Goal: Task Accomplishment & Management: Manage account settings

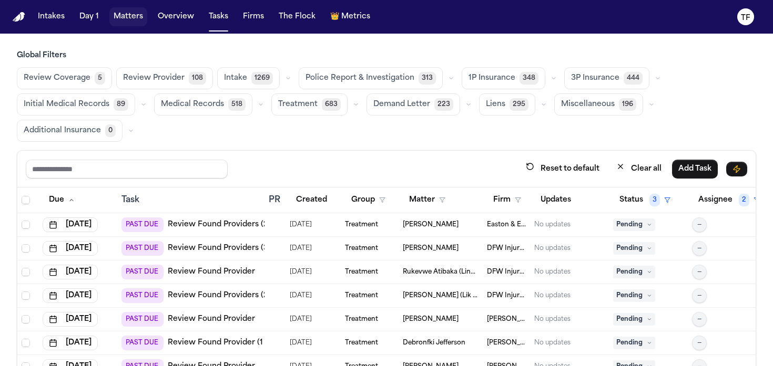
click at [133, 17] on button "Matters" at bounding box center [128, 16] width 38 height 19
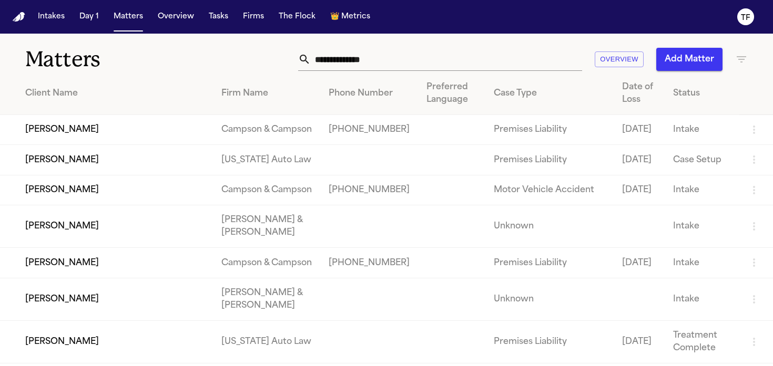
click at [747, 55] on icon "button" at bounding box center [741, 59] width 13 height 13
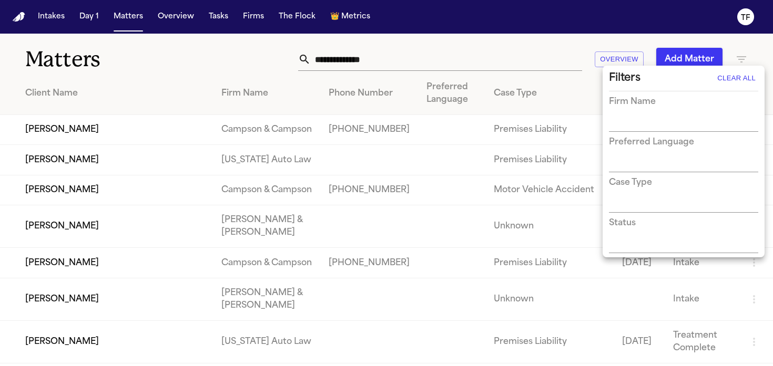
click at [646, 130] on input "text" at bounding box center [675, 124] width 133 height 15
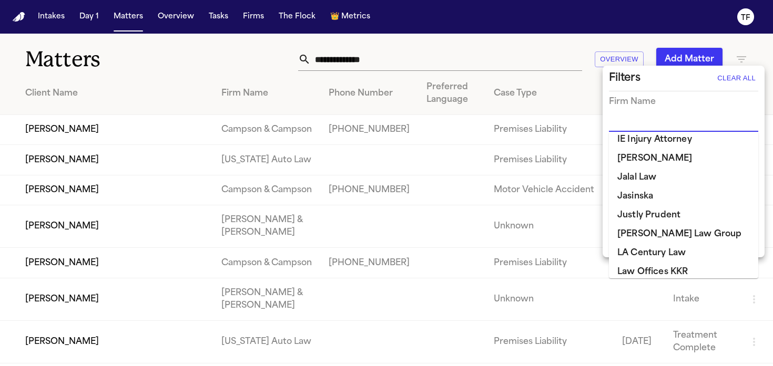
scroll to position [452, 0]
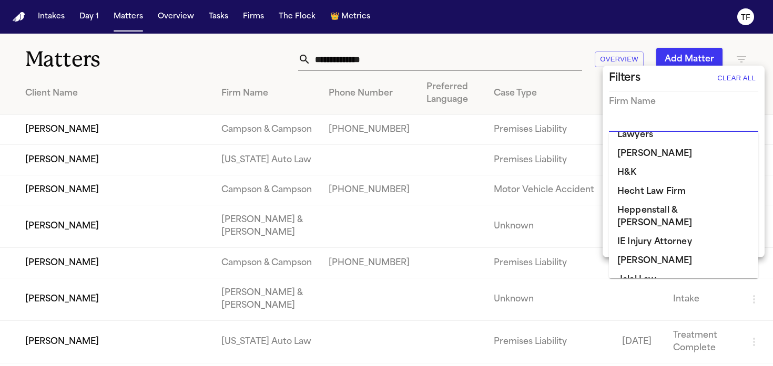
click at [661, 252] on li "[PERSON_NAME]" at bounding box center [683, 261] width 149 height 19
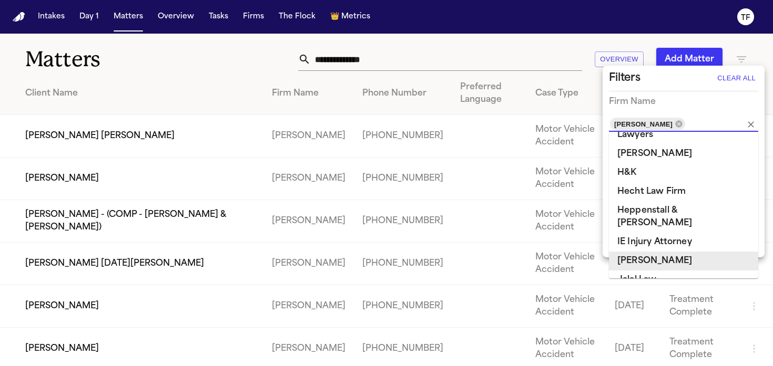
click at [174, 58] on div at bounding box center [386, 183] width 773 height 366
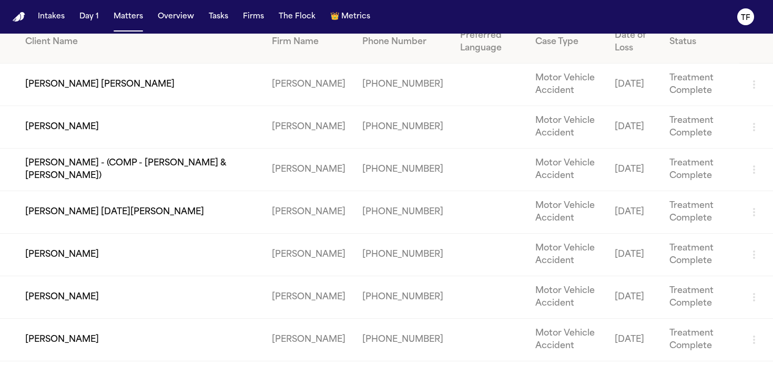
scroll to position [0, 0]
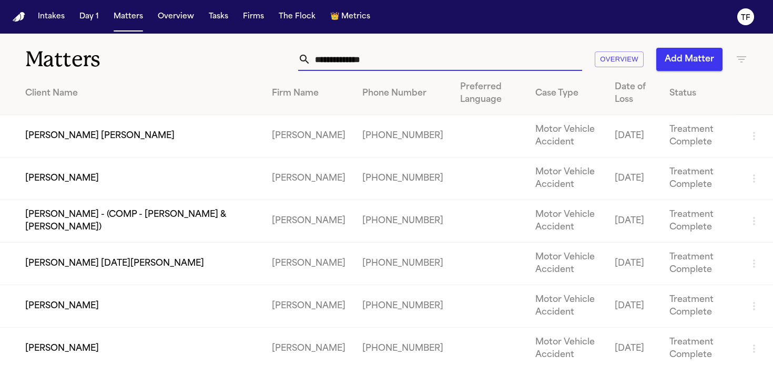
click at [441, 58] on input "text" at bounding box center [446, 59] width 271 height 23
click at [110, 178] on td "[PERSON_NAME]" at bounding box center [131, 179] width 263 height 43
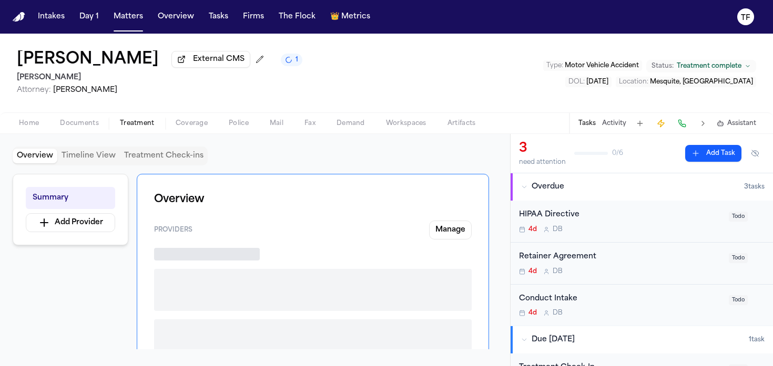
click at [137, 122] on span "Treatment" at bounding box center [137, 123] width 35 height 8
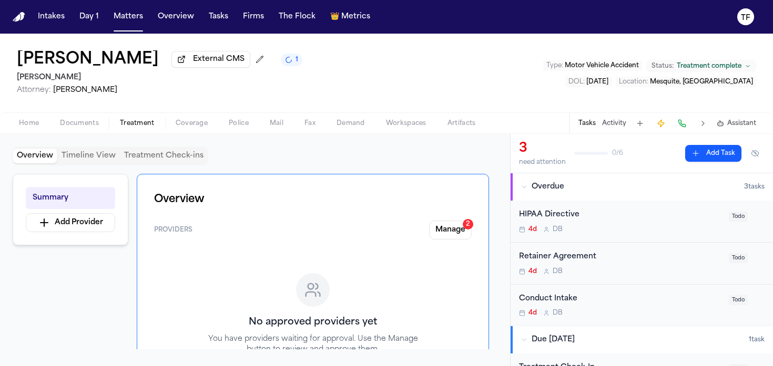
click at [33, 133] on div "Home Documents Treatment Coverage Police Mail Fax Demand Workspaces Artifacts T…" at bounding box center [386, 122] width 773 height 21
click at [29, 115] on div "Home Documents Treatment Coverage Police Mail Fax Demand Workspaces Artifacts T…" at bounding box center [386, 122] width 773 height 21
click at [32, 125] on span "Home" at bounding box center [29, 123] width 20 height 8
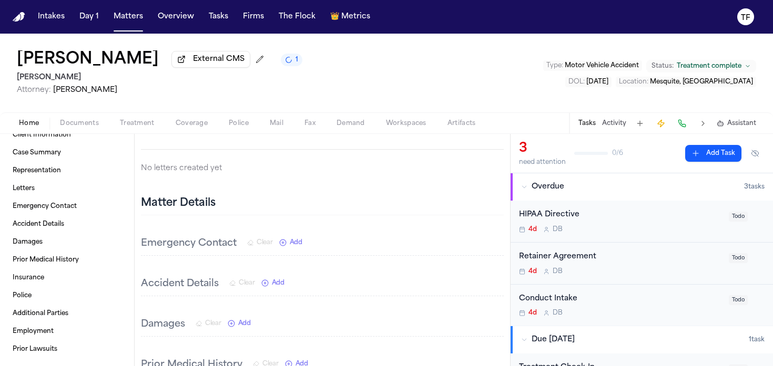
click at [119, 27] on nav "Intakes Day 1 Matters Overview Tasks Firms The Flock 👑 Metrics TF" at bounding box center [386, 17] width 773 height 34
click at [139, 15] on button "Matters" at bounding box center [128, 16] width 38 height 19
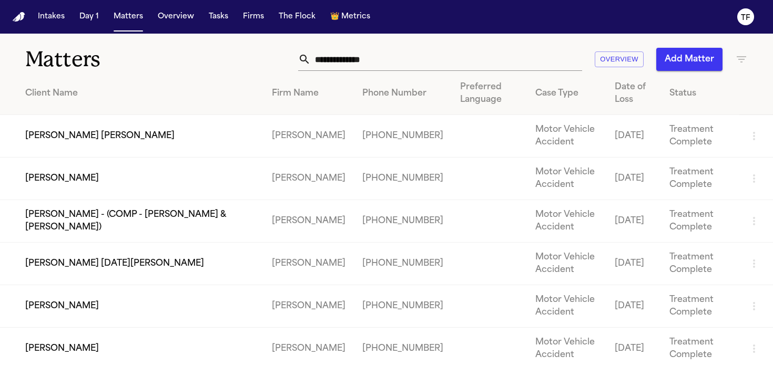
click at [56, 307] on td "[PERSON_NAME]" at bounding box center [131, 306] width 263 height 43
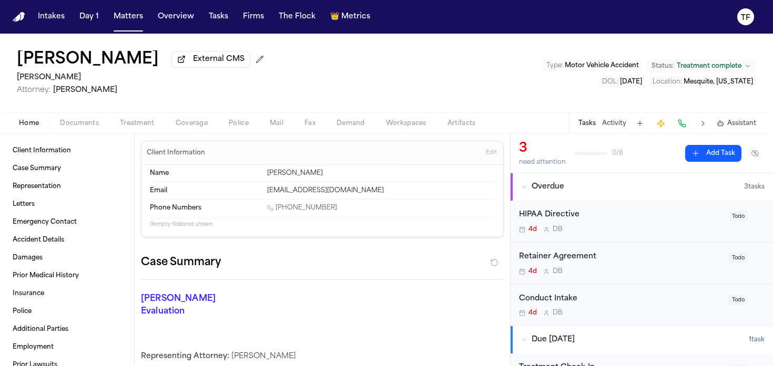
scroll to position [2, 0]
click at [131, 127] on span "Treatment" at bounding box center [137, 123] width 35 height 8
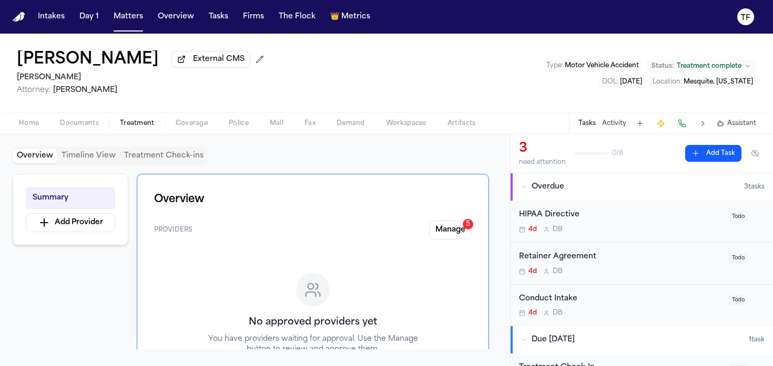
click at [128, 31] on span at bounding box center [128, 30] width 29 height 1
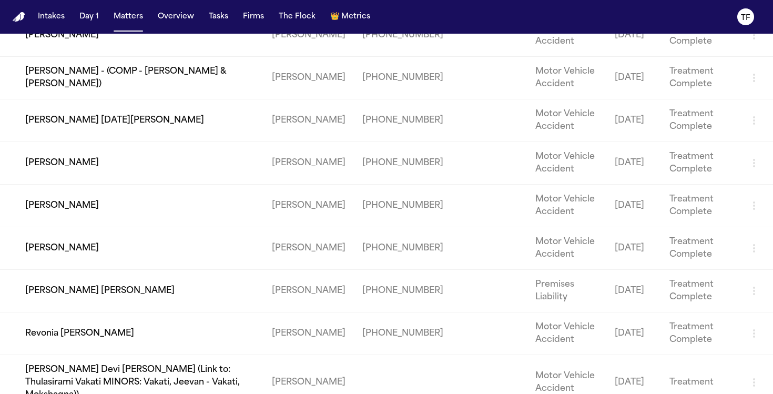
scroll to position [147, 0]
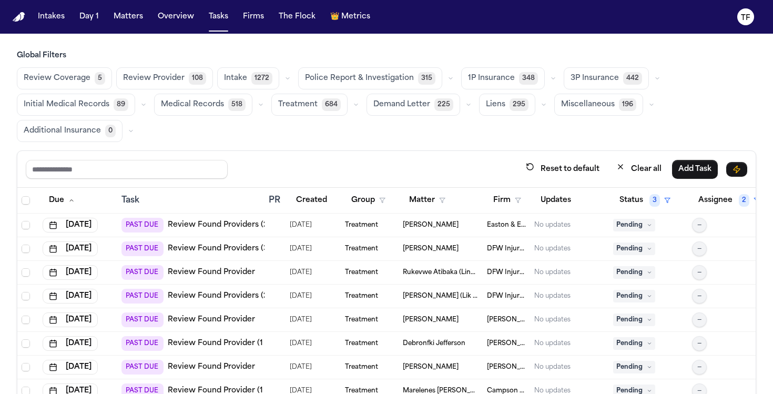
click at [145, 25] on span "Matters" at bounding box center [128, 16] width 38 height 19
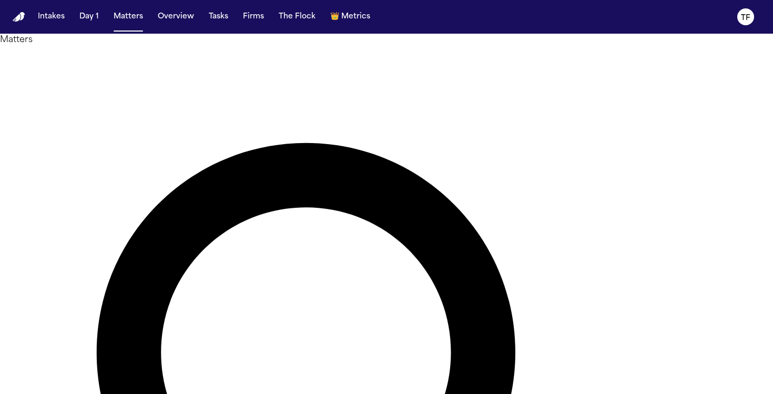
type input "**********"
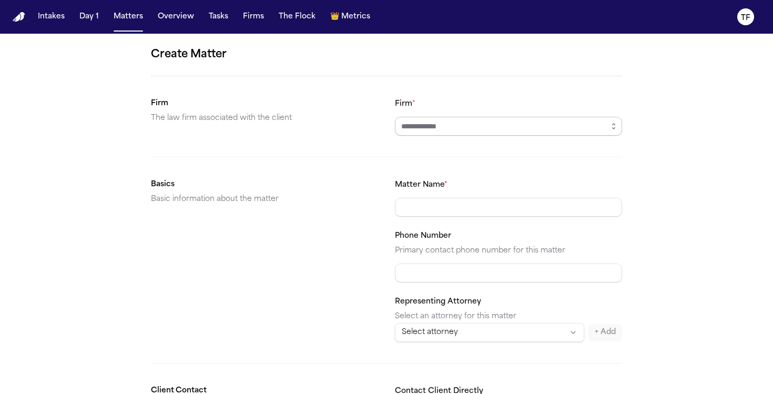
click at [457, 127] on input "Firm *" at bounding box center [508, 126] width 227 height 19
click at [445, 154] on body "**********" at bounding box center [386, 197] width 773 height 394
type input "**********"
click at [432, 224] on div "**********" at bounding box center [508, 259] width 227 height 163
click at [432, 227] on div "**********" at bounding box center [508, 259] width 227 height 163
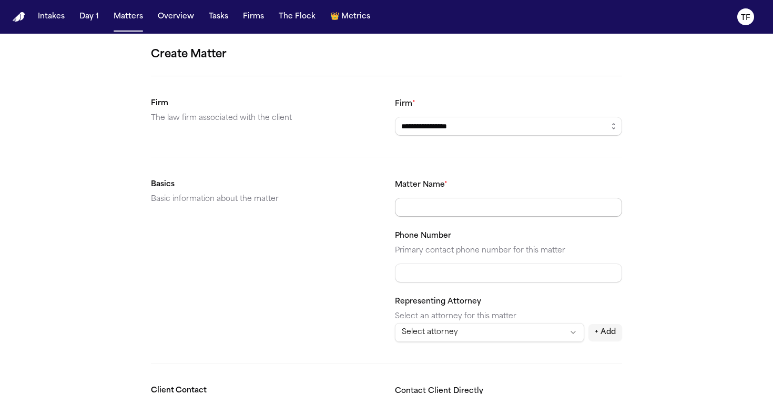
click at [436, 203] on input "Matter Name *" at bounding box center [508, 207] width 227 height 19
type input "**********"
paste input "**********"
type input "**********"
click at [447, 328] on html "**********" at bounding box center [386, 197] width 773 height 394
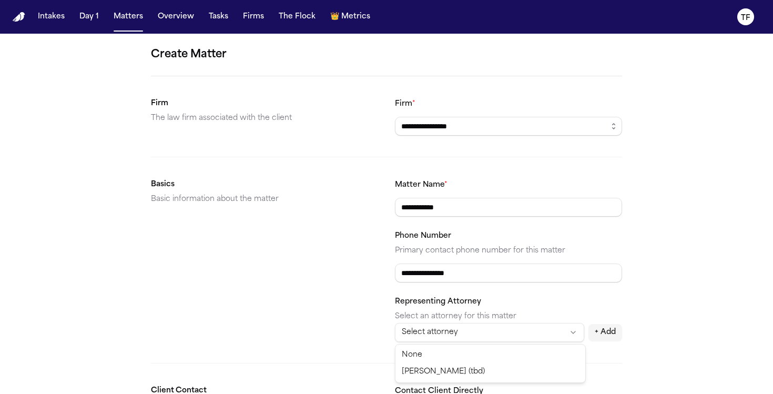
click at [447, 328] on html "**********" at bounding box center [386, 197] width 773 height 394
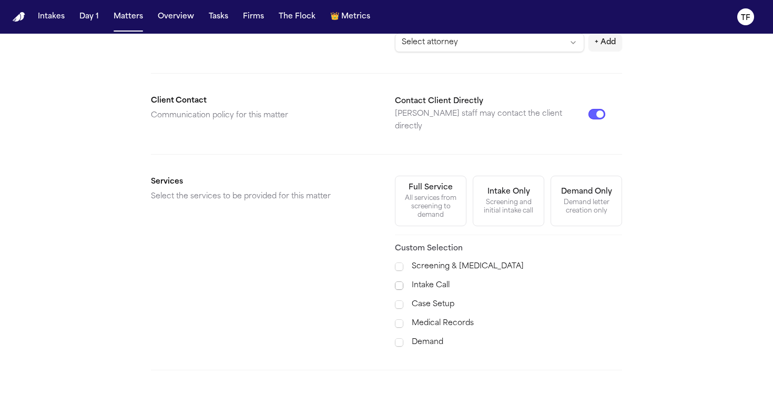
scroll to position [290, 0]
click at [434, 201] on div "All services from screening to demand" at bounding box center [431, 205] width 58 height 25
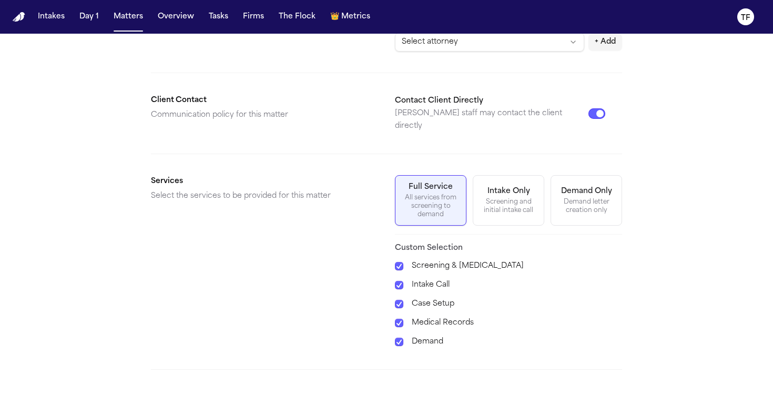
scroll to position [356, 0]
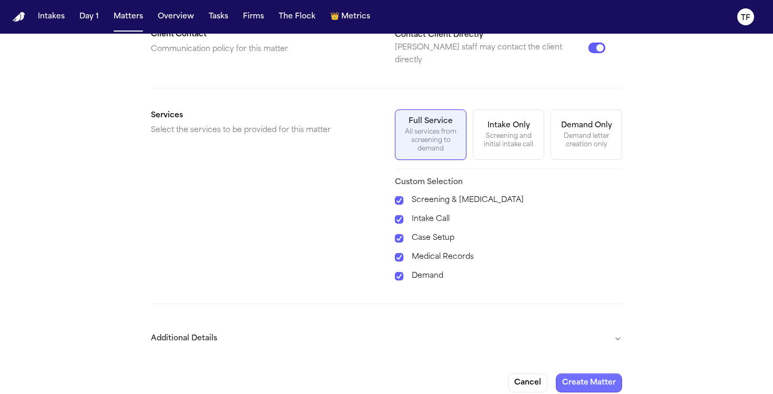
click at [587, 374] on button "Create Matter" at bounding box center [589, 382] width 66 height 19
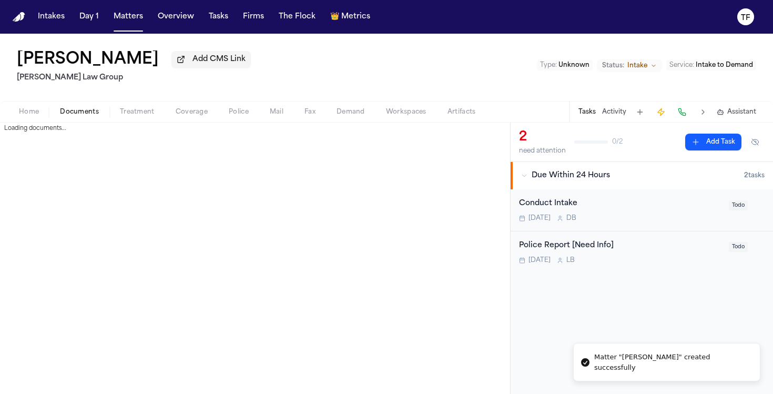
click at [87, 116] on span "Documents" at bounding box center [79, 112] width 39 height 8
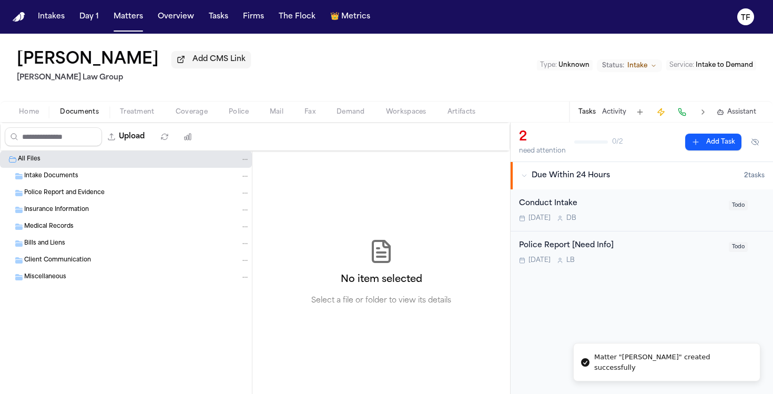
click at [138, 150] on div "Upload" at bounding box center [101, 136] width 201 height 27
click at [135, 137] on button "Upload" at bounding box center [126, 136] width 49 height 19
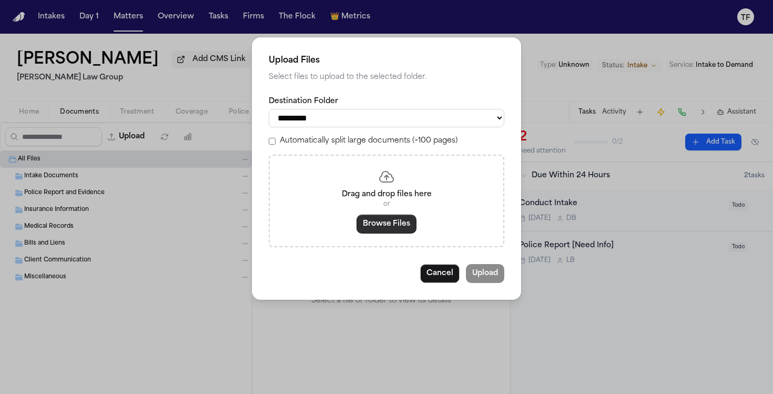
click at [396, 231] on button "Browse Files" at bounding box center [386, 223] width 60 height 19
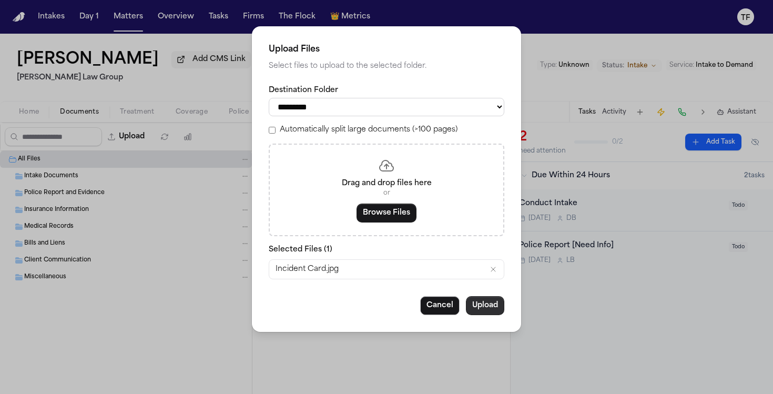
click at [484, 306] on button "Upload" at bounding box center [485, 305] width 38 height 19
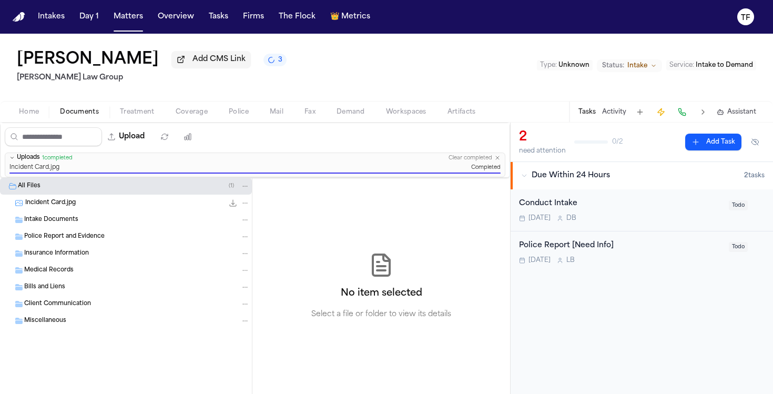
click at [635, 249] on div "Police Report [Need Info]" at bounding box center [620, 246] width 203 height 12
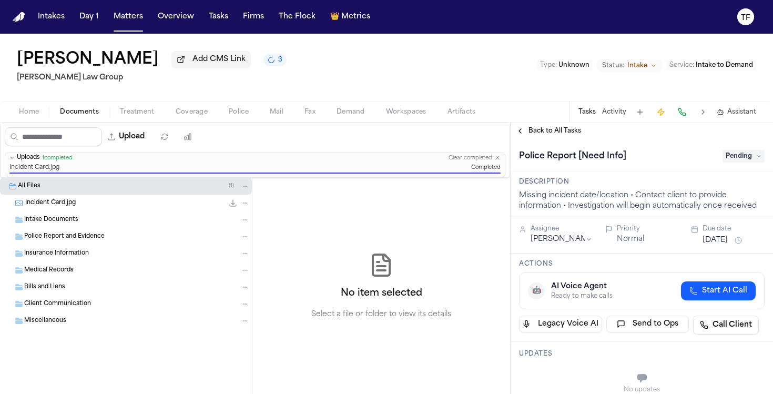
click at [520, 135] on button "Back to All Tasks" at bounding box center [548, 131] width 76 height 8
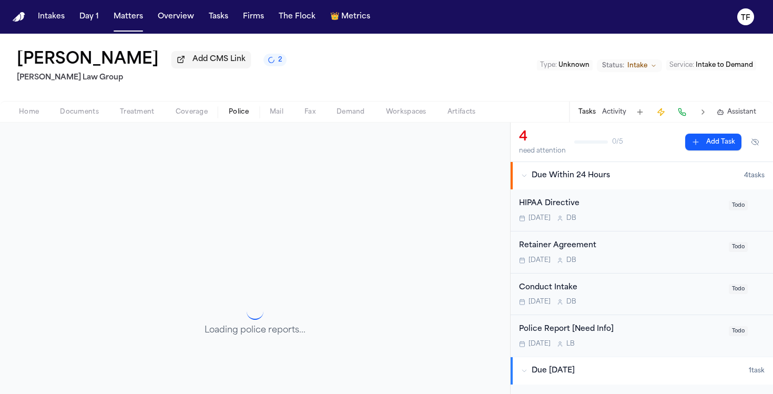
click at [239, 116] on span "Police" at bounding box center [239, 112] width 20 height 8
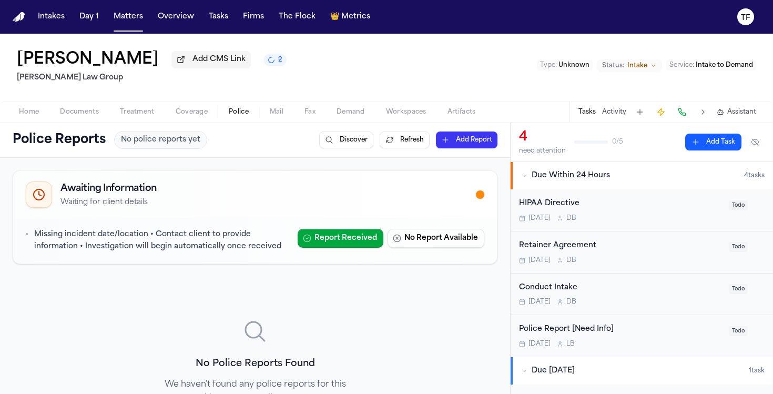
click at [451, 139] on button "Add Report" at bounding box center [466, 139] width 61 height 17
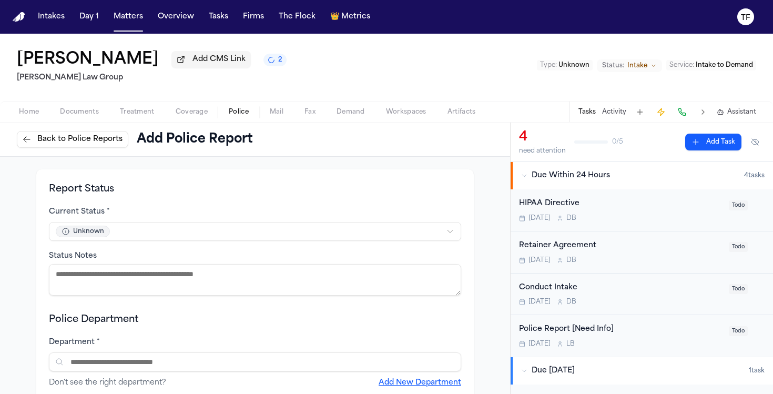
click at [224, 230] on html "Intakes Day 1 Matters Overview Tasks Firms The Flock 👑 Metrics TF [PERSON_NAME]…" at bounding box center [386, 197] width 773 height 394
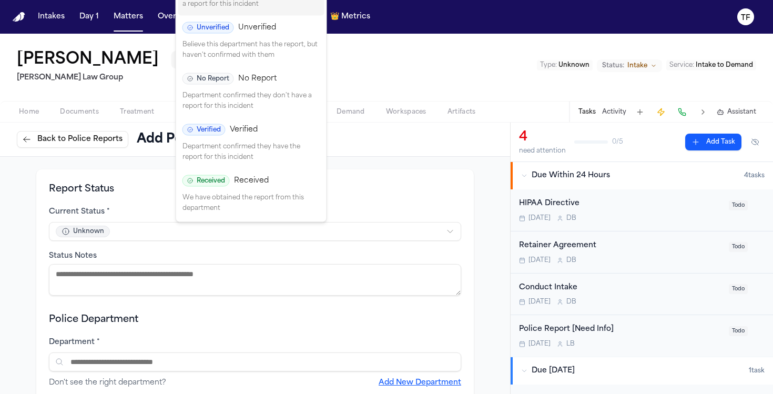
click at [395, 193] on html "Intakes Day 1 Matters Overview Tasks Firms The Flock 👑 Metrics TF [PERSON_NAME]…" at bounding box center [386, 197] width 773 height 394
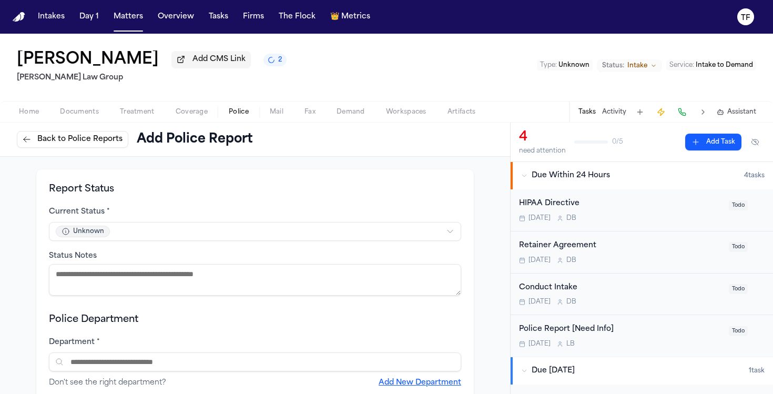
click at [69, 143] on span "Back to Police Reports" at bounding box center [79, 139] width 85 height 11
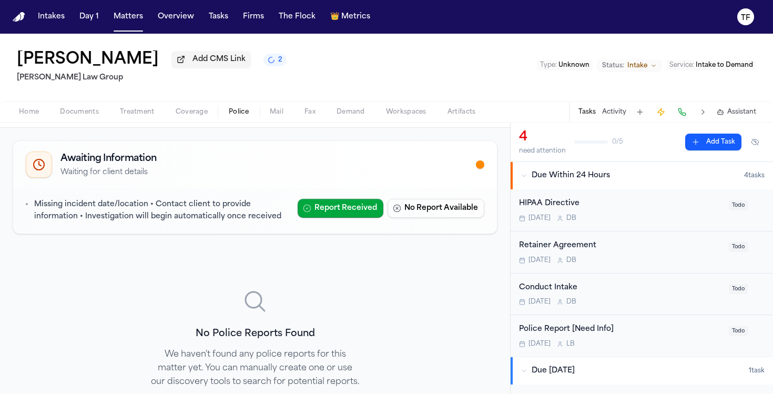
scroll to position [88, 0]
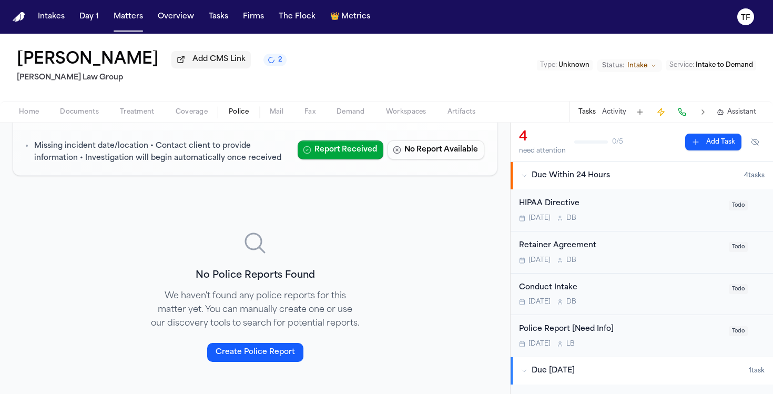
click at [94, 109] on span "Documents" at bounding box center [79, 112] width 39 height 8
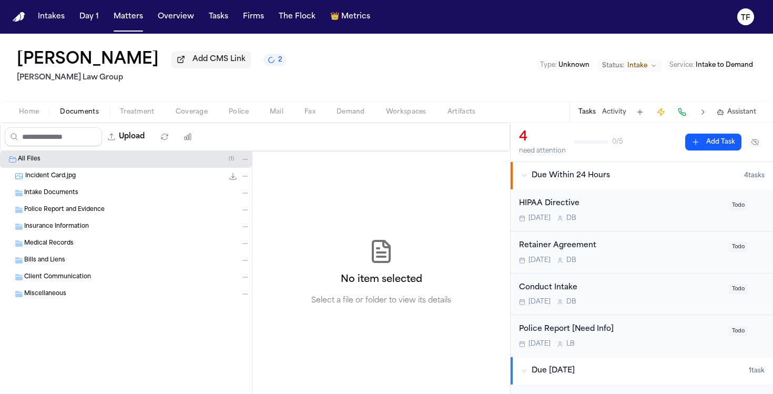
click at [63, 214] on span "Police Report and Evidence" at bounding box center [64, 210] width 80 height 9
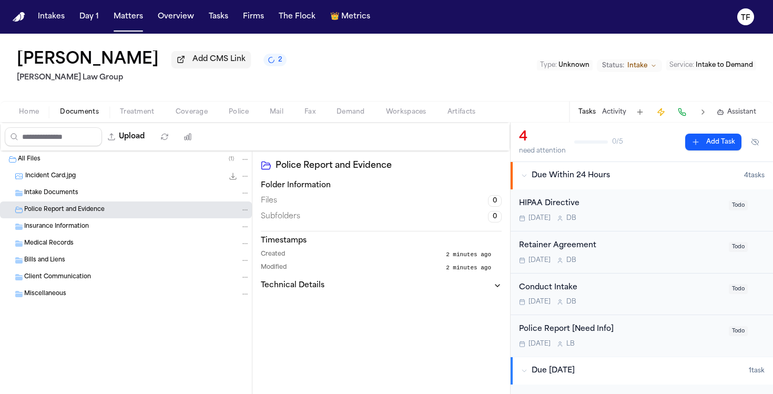
click at [18, 213] on icon "Folder: Police Report and Evidence" at bounding box center [19, 210] width 8 height 8
click at [34, 172] on div "Incident Card.jpg 199.5 KB • JPG" at bounding box center [126, 176] width 252 height 17
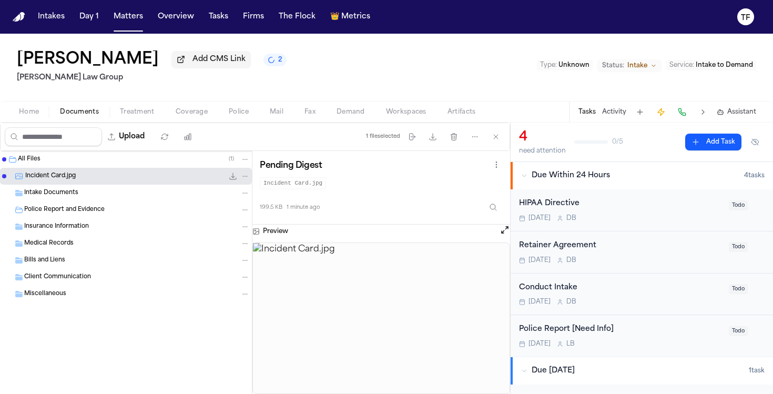
drag, startPoint x: 34, startPoint y: 179, endPoint x: 160, endPoint y: 184, distance: 126.3
click at [151, 184] on div "Incident Card.jpg 199.5 KB • JPG" at bounding box center [126, 176] width 252 height 17
click at [245, 179] on icon "File: Incident Card.jpg" at bounding box center [244, 175] width 7 height 7
click at [234, 214] on button "Move" at bounding box center [245, 218] width 72 height 19
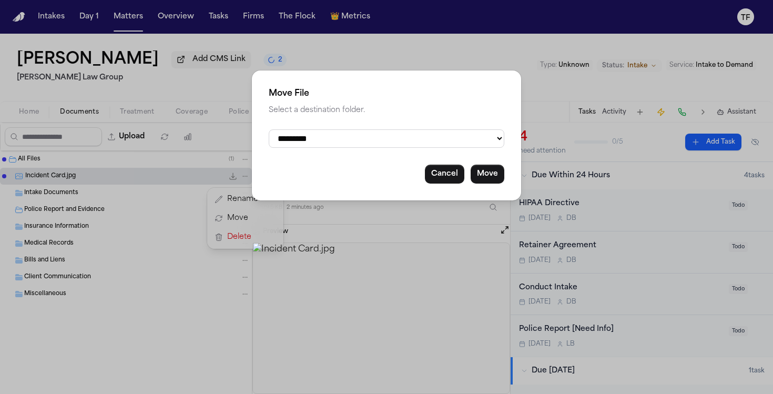
click at [310, 142] on select "**********" at bounding box center [386, 138] width 235 height 18
select select "**********"
click at [269, 129] on select "**********" at bounding box center [386, 138] width 235 height 18
click at [490, 177] on button "Move" at bounding box center [487, 174] width 34 height 19
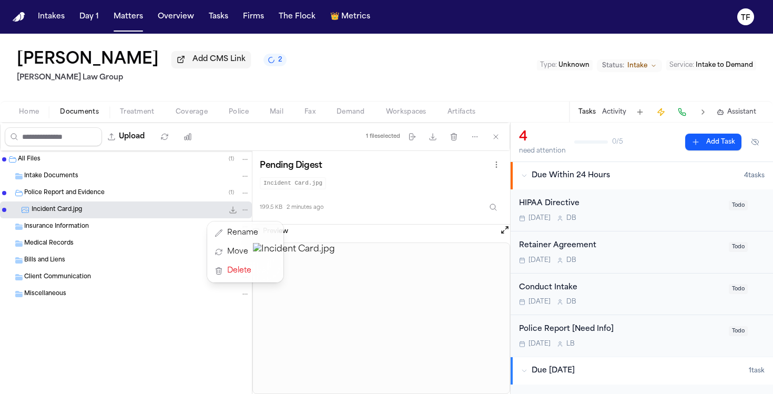
click at [621, 110] on div "[PERSON_NAME] Add CMS Link 2 [PERSON_NAME] Law Group Type : Unknown Status: Int…" at bounding box center [386, 214] width 773 height 360
drag, startPoint x: 594, startPoint y: 111, endPoint x: 602, endPoint y: 110, distance: 7.4
click at [594, 112] on button "Tasks" at bounding box center [586, 112] width 17 height 8
click at [631, 109] on div "Tasks Activity Assistant" at bounding box center [667, 111] width 196 height 20
click at [617, 116] on button "Activity" at bounding box center [614, 112] width 24 height 8
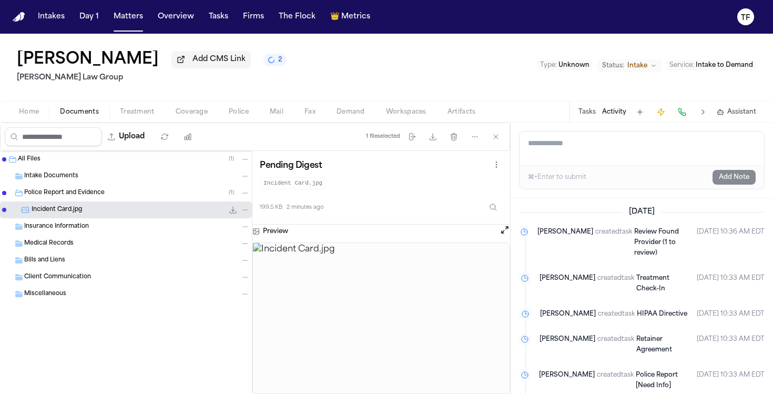
click at [598, 149] on textarea "Add a note to this matter" at bounding box center [641, 148] width 244 height 34
paste textarea "**********"
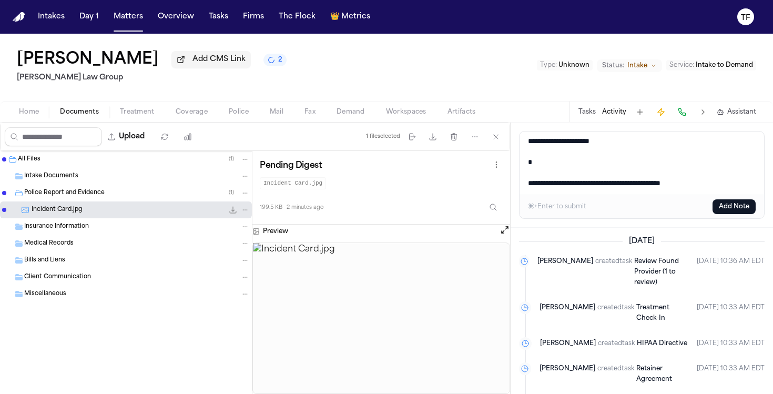
type textarea "**********"
click at [724, 206] on button "Add Note" at bounding box center [733, 206] width 43 height 15
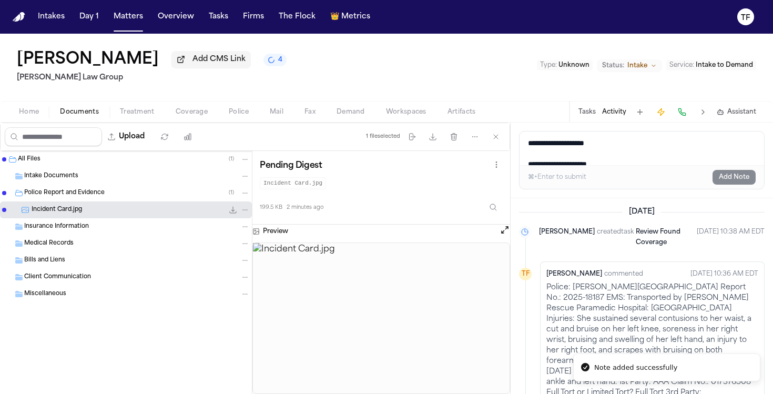
click at [136, 114] on span "Treatment" at bounding box center [137, 112] width 35 height 8
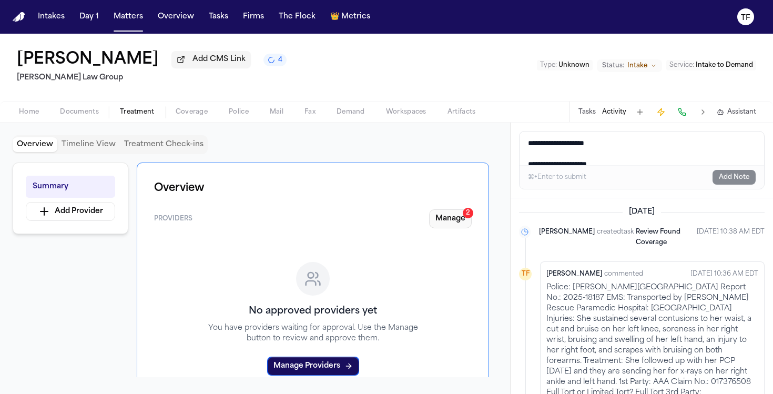
click at [460, 219] on button "Manage 2" at bounding box center [450, 218] width 43 height 19
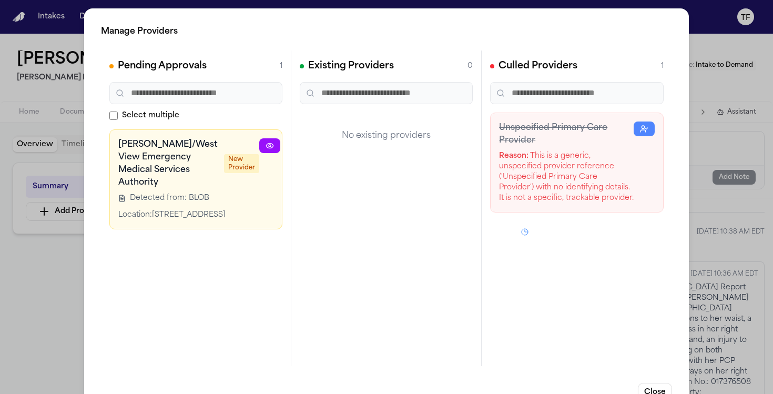
click at [698, 245] on div "Manage Providers Pending Approvals 1 Select multiple [PERSON_NAME]/West View Em…" at bounding box center [386, 213] width 773 height 427
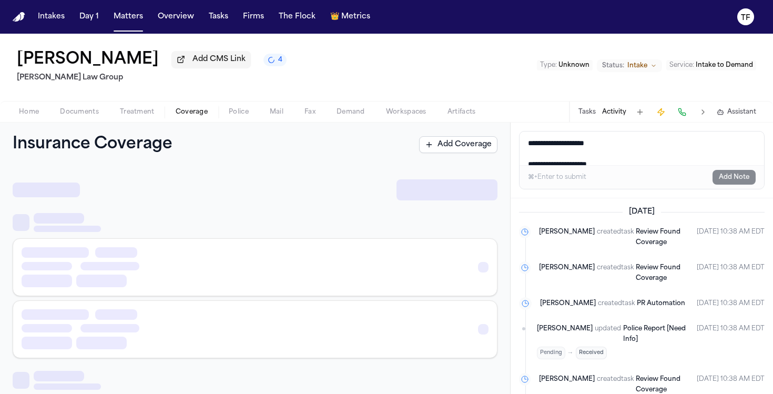
click at [207, 116] on button "Coverage" at bounding box center [191, 112] width 53 height 13
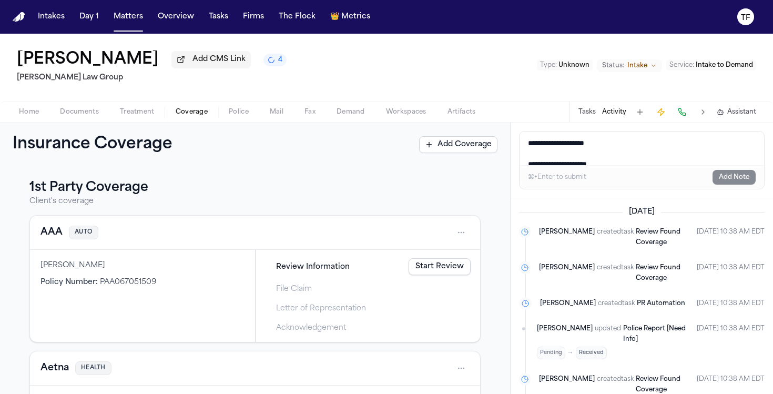
click at [263, 64] on button "4" at bounding box center [274, 60] width 23 height 13
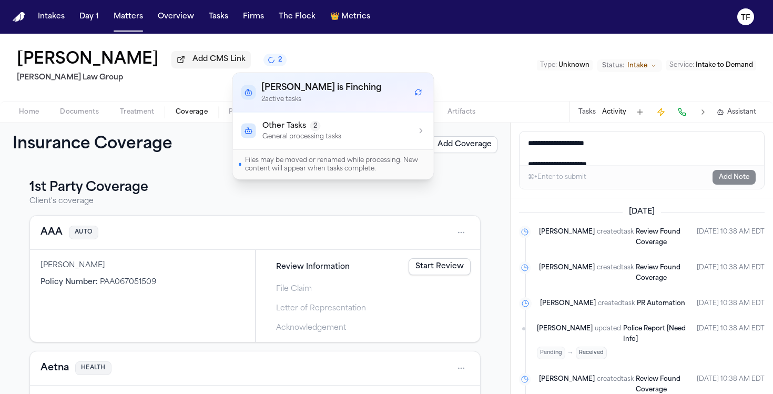
click at [302, 133] on p "General processing tasks" at bounding box center [301, 136] width 79 height 8
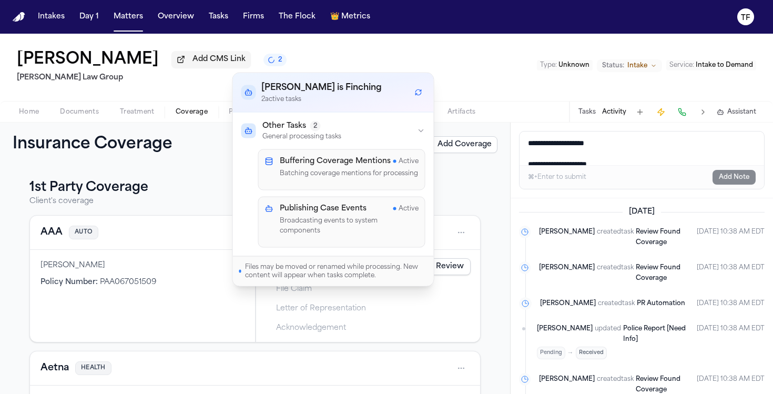
click at [441, 193] on h3 "1st Party Coverage" at bounding box center [254, 187] width 451 height 17
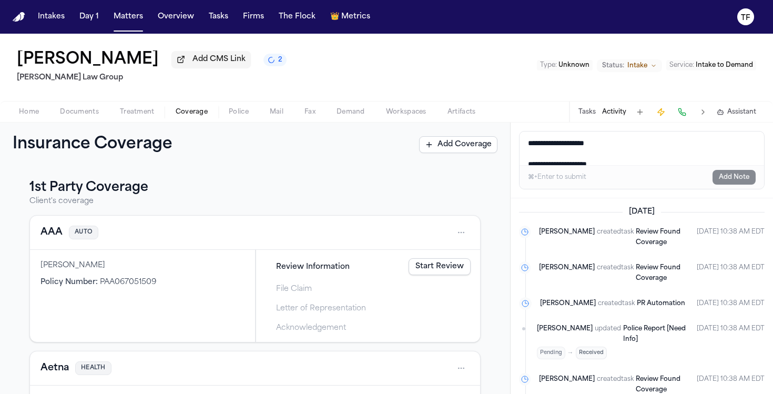
click at [592, 120] on div "Tasks Activity Assistant" at bounding box center [667, 111] width 196 height 20
click at [590, 116] on button "Tasks" at bounding box center [586, 112] width 17 height 8
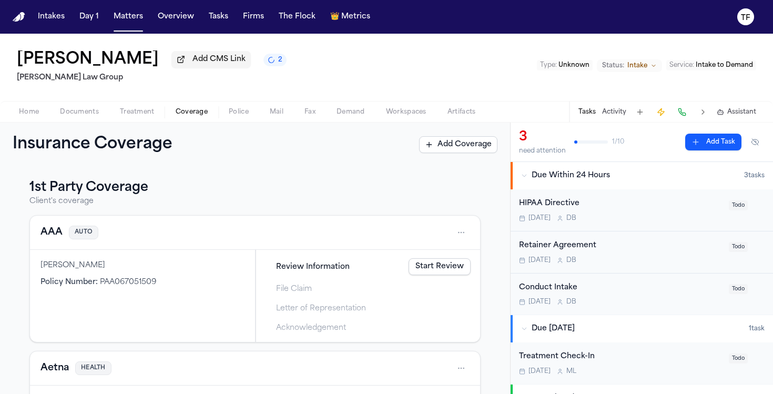
click at [722, 150] on button "Add Task" at bounding box center [713, 141] width 56 height 17
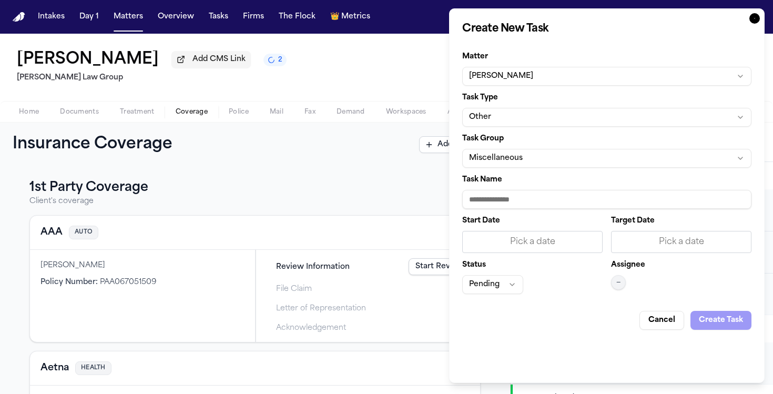
click at [523, 124] on button "Other" at bounding box center [606, 117] width 289 height 19
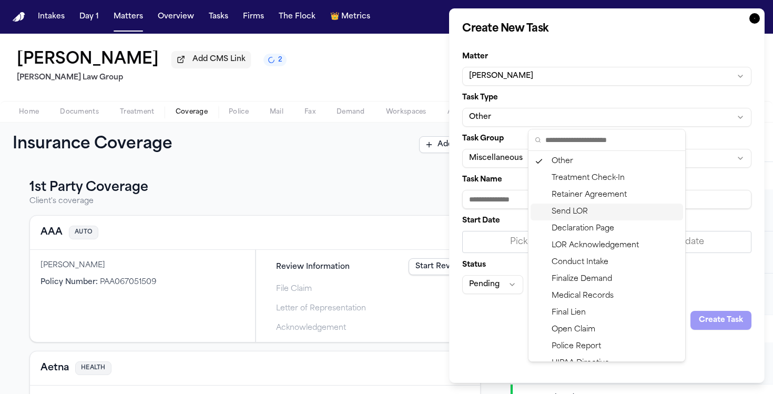
click at [584, 204] on div "Send LOR" at bounding box center [606, 211] width 152 height 17
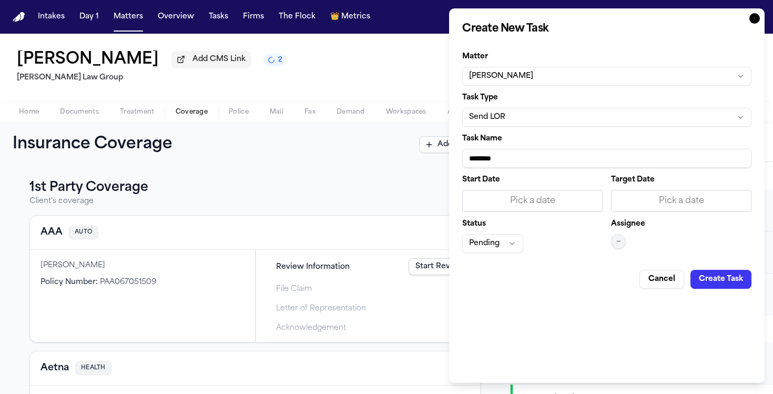
click at [515, 152] on input "********" at bounding box center [606, 158] width 289 height 19
click at [517, 155] on input "********" at bounding box center [606, 158] width 289 height 19
type input "**********"
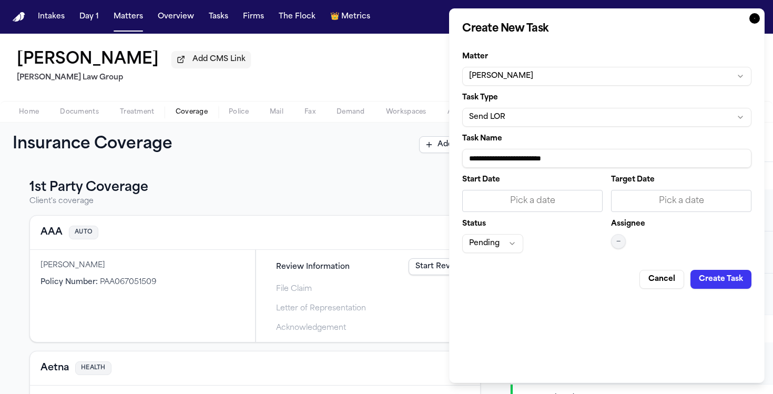
click at [519, 214] on div "Start Date Pick a date Target Date Pick a date Status Pending Assignee —" at bounding box center [606, 214] width 289 height 77
click at [521, 204] on div "Pick a date" at bounding box center [532, 200] width 127 height 13
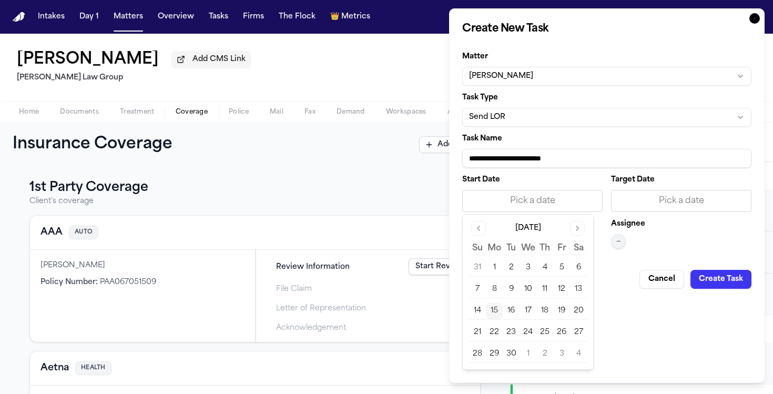
click at [497, 316] on button "15" at bounding box center [494, 310] width 17 height 17
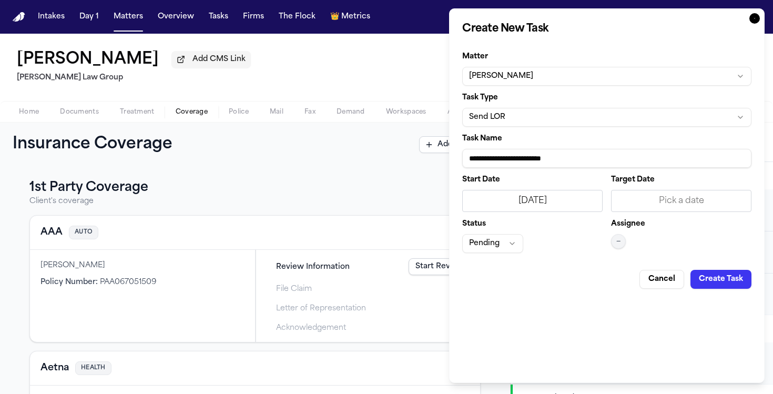
click at [623, 234] on div "Assignee —" at bounding box center [681, 236] width 140 height 33
click at [612, 239] on button "—" at bounding box center [618, 241] width 15 height 15
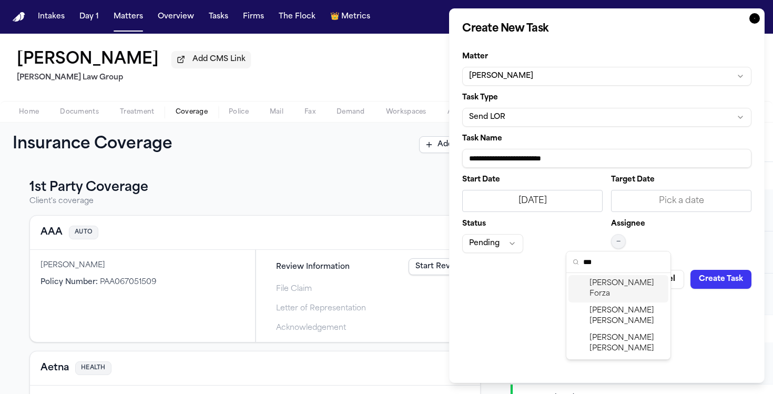
type input "***"
click at [614, 283] on span "[PERSON_NAME]" at bounding box center [626, 288] width 75 height 21
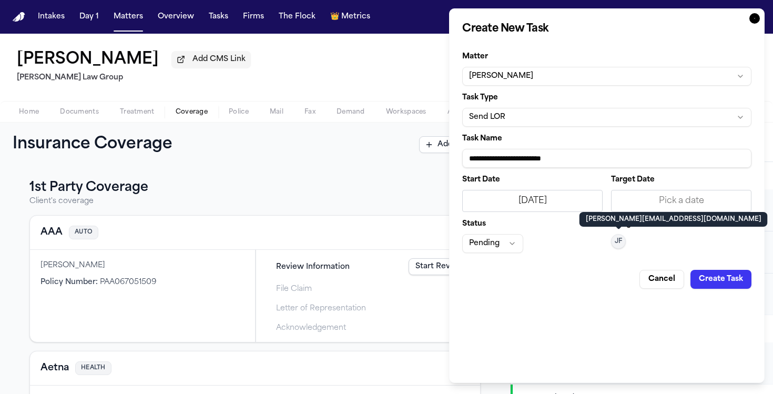
click at [725, 290] on div "**********" at bounding box center [606, 195] width 315 height 374
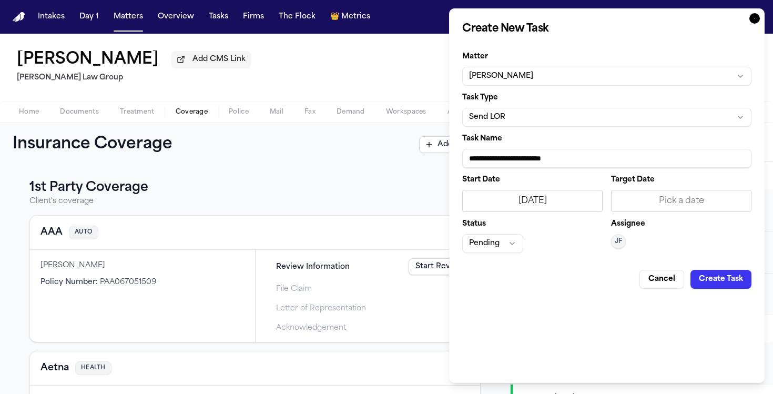
click at [724, 282] on button "Create Task" at bounding box center [720, 279] width 61 height 19
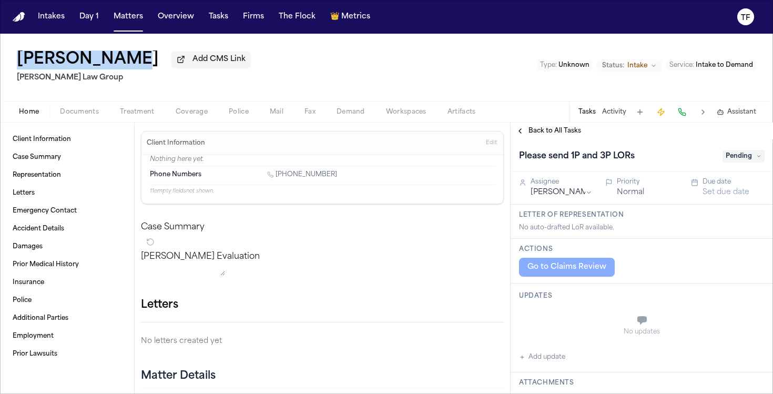
drag, startPoint x: 132, startPoint y: 62, endPoint x: 5, endPoint y: 58, distance: 126.7
click at [5, 58] on div "[PERSON_NAME] Add CMS Link [PERSON_NAME] Law Group Type : Unknown Status: Intak…" at bounding box center [386, 67] width 773 height 67
copy h1 "[PERSON_NAME]"
click at [193, 116] on span "Coverage" at bounding box center [192, 112] width 32 height 8
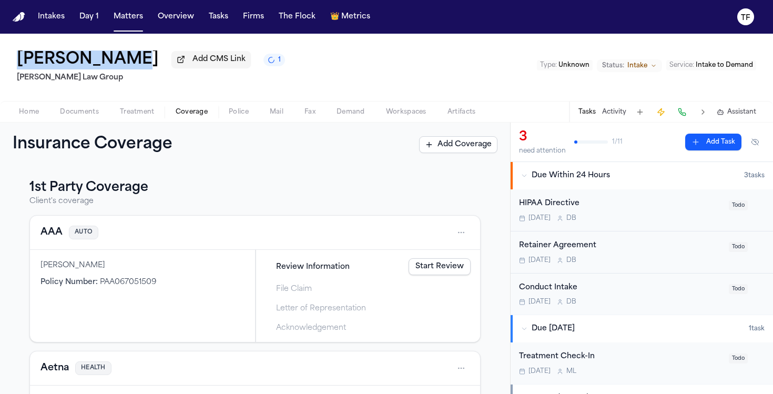
click at [605, 115] on button "Activity" at bounding box center [614, 112] width 24 height 8
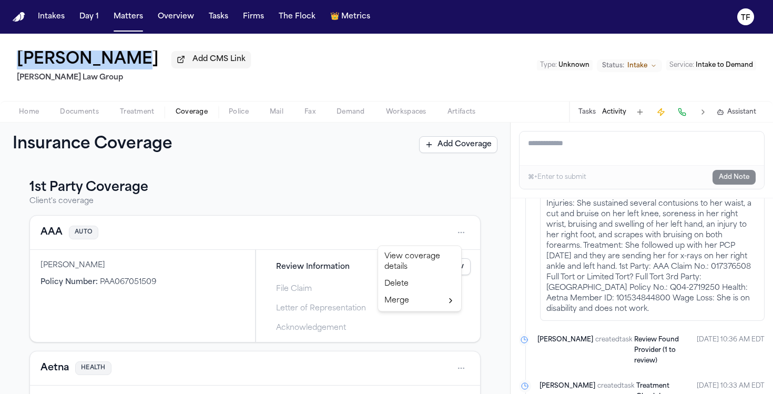
click at [453, 243] on html "Intakes Day 1 Matters Overview Tasks Firms The Flock 👑 Metrics TF [PERSON_NAME]…" at bounding box center [386, 197] width 773 height 394
click at [424, 266] on div "View coverage details" at bounding box center [419, 261] width 79 height 27
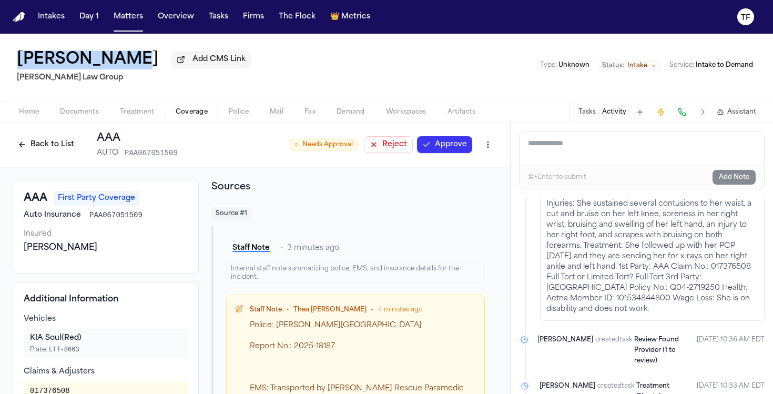
click at [483, 147] on html "Intakes Day 1 Matters Overview Tasks Firms The Flock 👑 Metrics TF [PERSON_NAME]…" at bounding box center [386, 197] width 773 height 394
click at [460, 168] on div "Edit Coverage" at bounding box center [443, 169] width 88 height 17
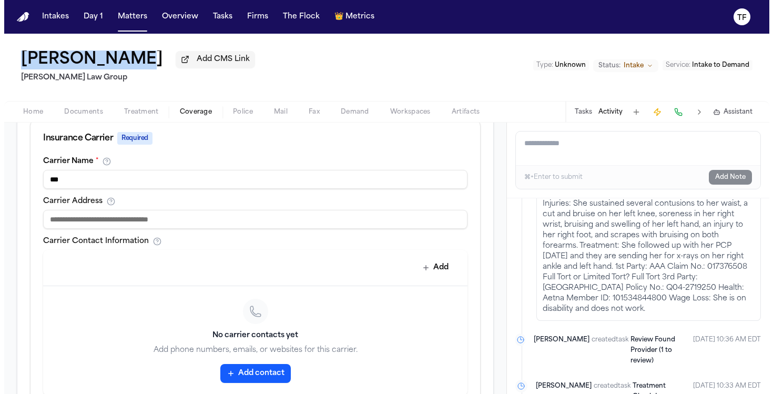
scroll to position [577, 0]
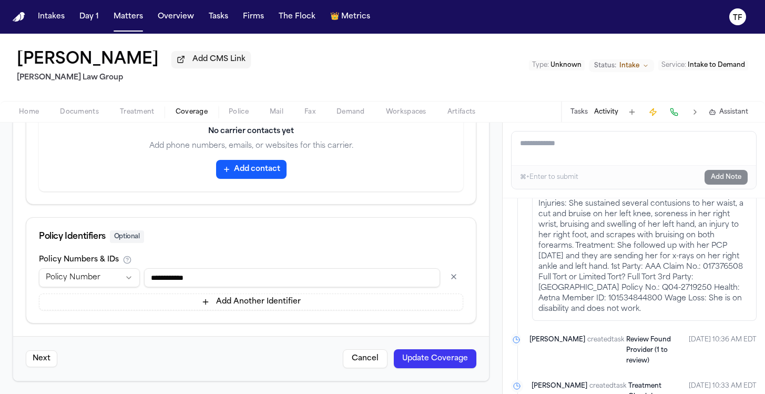
click at [217, 282] on input "**********" at bounding box center [292, 277] width 296 height 19
click at [111, 279] on html "**********" at bounding box center [382, 197] width 765 height 394
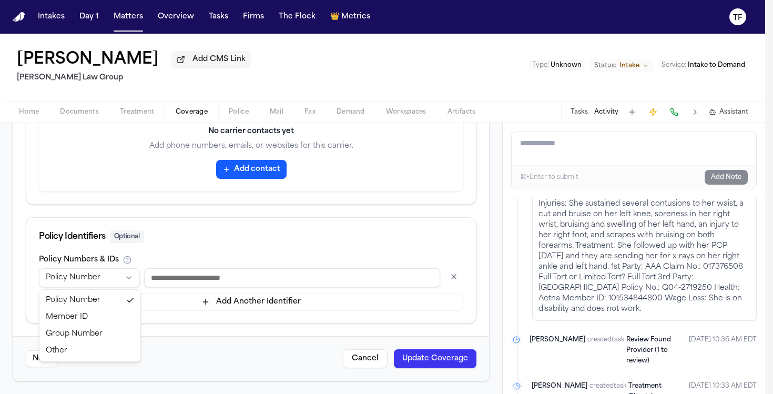
select select "*****"
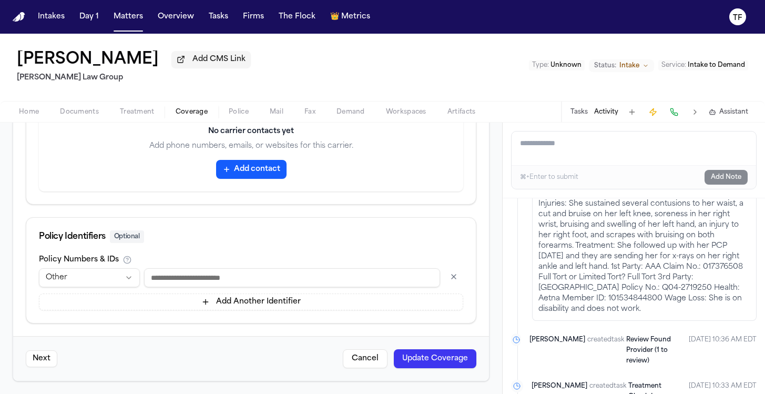
paste input "**********"
type input "**********"
click at [422, 362] on button "Update Coverage" at bounding box center [435, 358] width 83 height 19
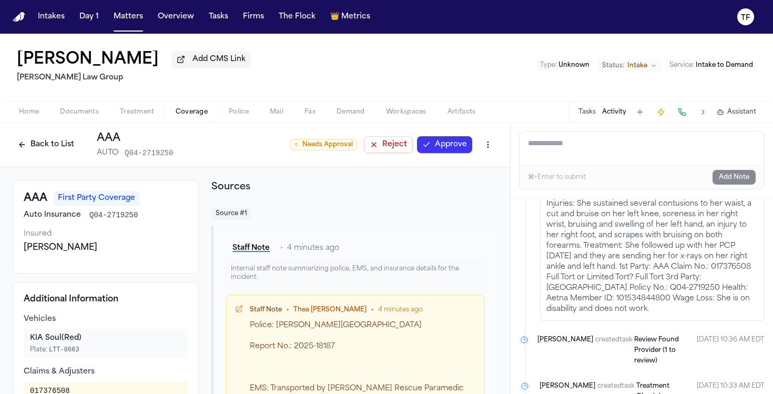
click at [180, 118] on span "button" at bounding box center [191, 117] width 45 height 1
click at [6, 152] on div "Back to List AAA AUTO Q04-2719250 ○ Needs Approval Reject Approve" at bounding box center [255, 144] width 510 height 45
click at [32, 151] on button "Back to List" at bounding box center [46, 144] width 67 height 17
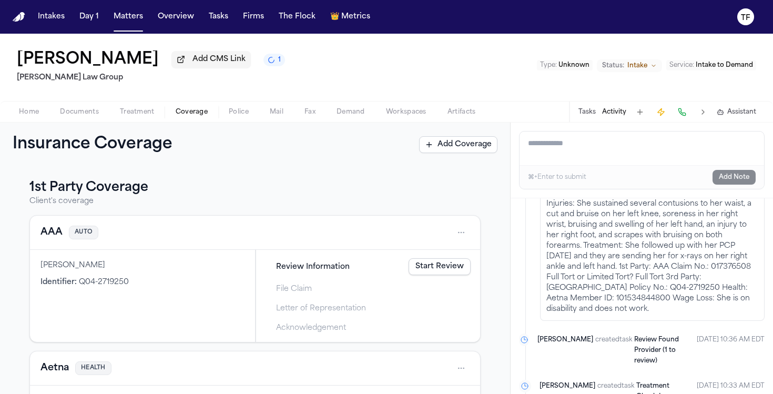
click at [455, 239] on html "Intakes Day 1 Matters Overview Tasks Firms The Flock 👑 Metrics TF [PERSON_NAME]…" at bounding box center [386, 197] width 773 height 394
click at [408, 261] on div "View coverage details" at bounding box center [419, 261] width 79 height 27
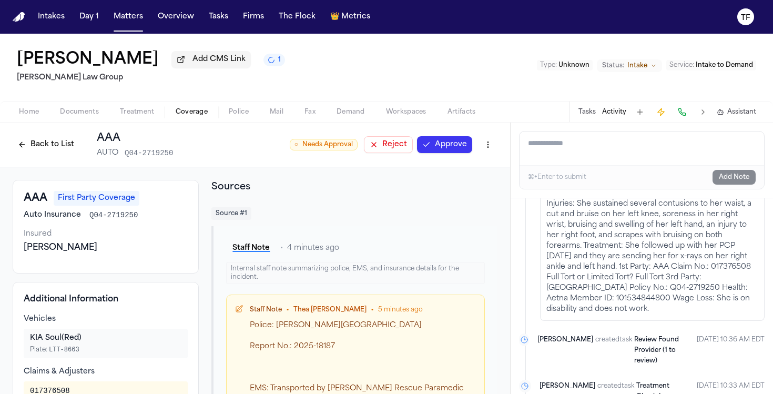
click at [480, 143] on html "Intakes Day 1 Matters Overview Tasks Firms The Flock 👑 Metrics TF [PERSON_NAME]…" at bounding box center [386, 197] width 773 height 394
click at [458, 174] on div "Edit Coverage" at bounding box center [443, 169] width 88 height 17
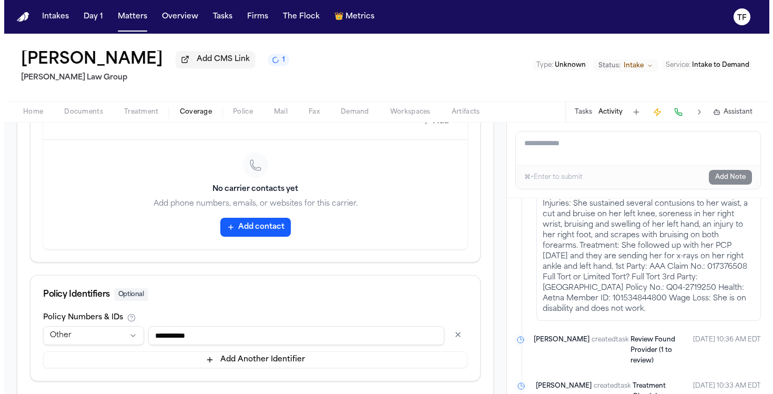
scroll to position [577, 0]
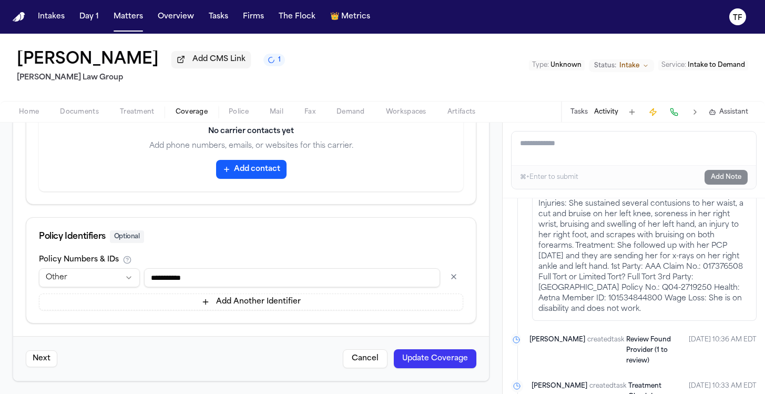
click at [196, 279] on input "**********" at bounding box center [292, 277] width 296 height 19
click at [196, 278] on input "**********" at bounding box center [292, 277] width 296 height 19
paste input "*********"
type input "**********"
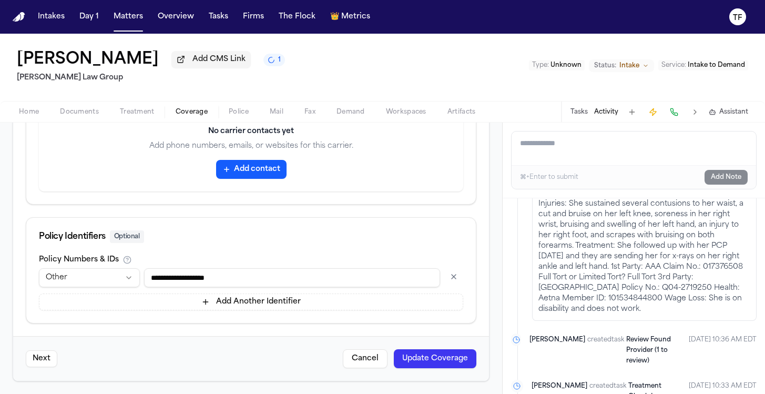
click at [410, 364] on button "Update Coverage" at bounding box center [435, 358] width 83 height 19
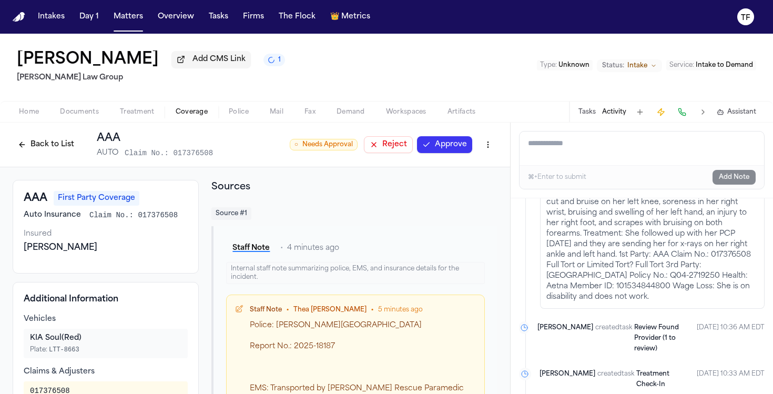
scroll to position [300, 0]
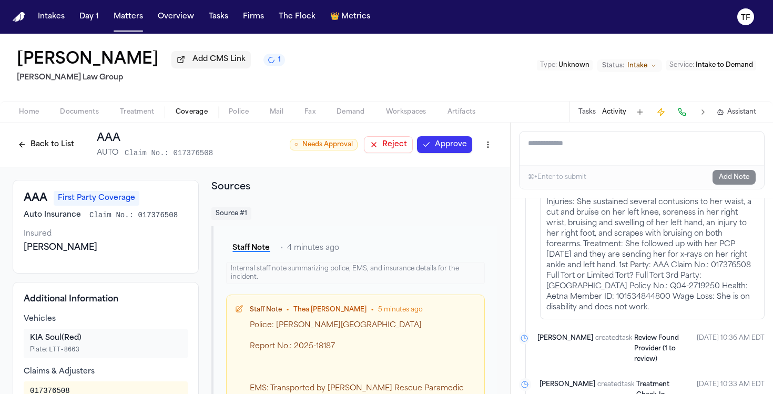
click at [198, 114] on span "Coverage" at bounding box center [192, 112] width 32 height 8
click at [17, 147] on button "Back to List" at bounding box center [46, 144] width 67 height 17
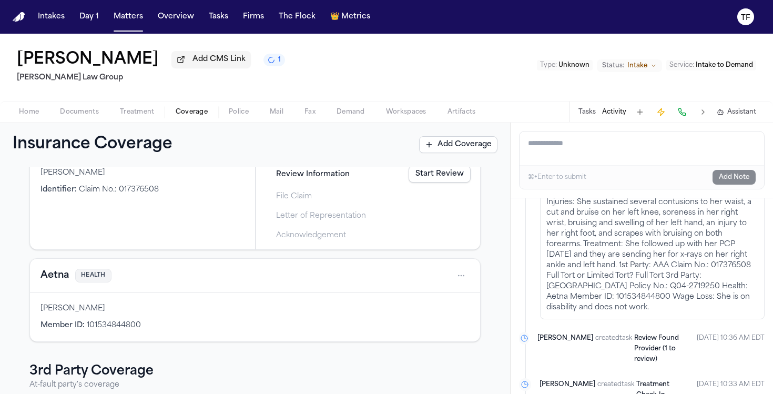
scroll to position [239, 0]
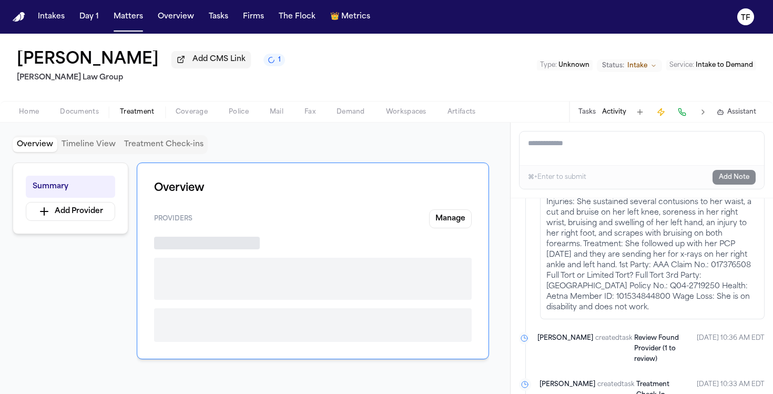
click at [145, 118] on span "button" at bounding box center [137, 117] width 47 height 1
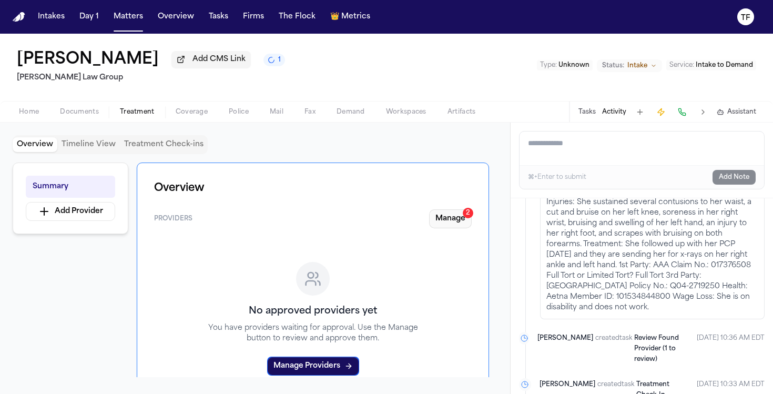
click at [444, 217] on button "Manage 2" at bounding box center [450, 218] width 43 height 19
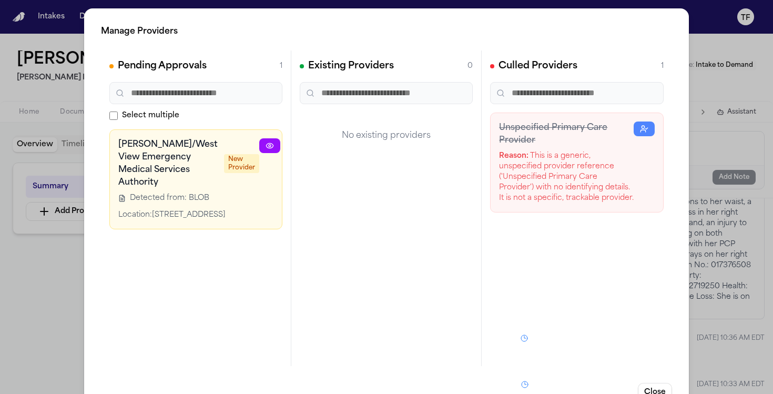
scroll to position [33, 0]
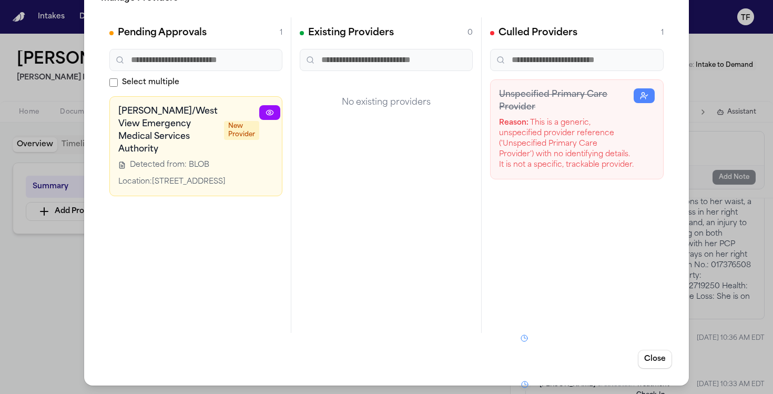
click at [685, 223] on div "Manage Providers Pending Approvals 1 Select multiple [PERSON_NAME]/West View Em…" at bounding box center [386, 180] width 773 height 427
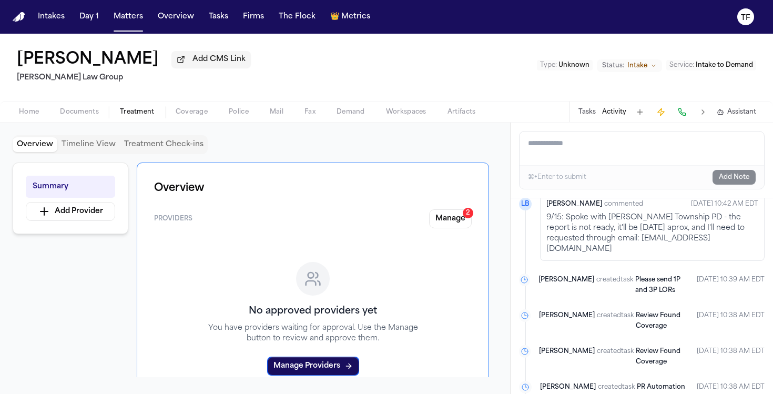
scroll to position [0, 0]
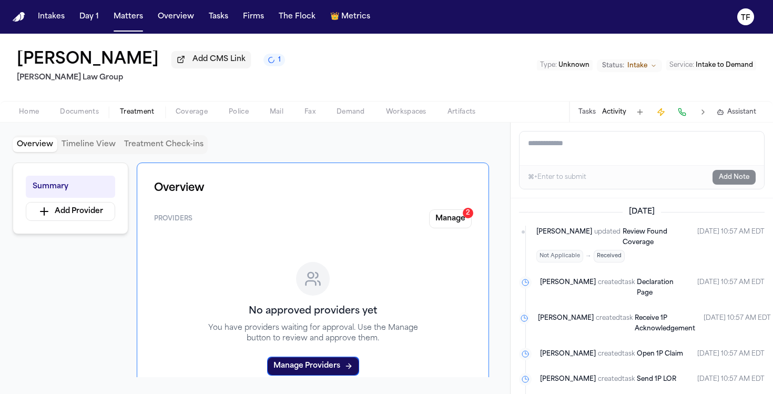
click at [131, 26] on nav "Intakes Day 1 Matters Overview Tasks Firms The Flock 👑 Metrics TF" at bounding box center [386, 17] width 773 height 34
click at [129, 18] on button "Matters" at bounding box center [128, 16] width 38 height 19
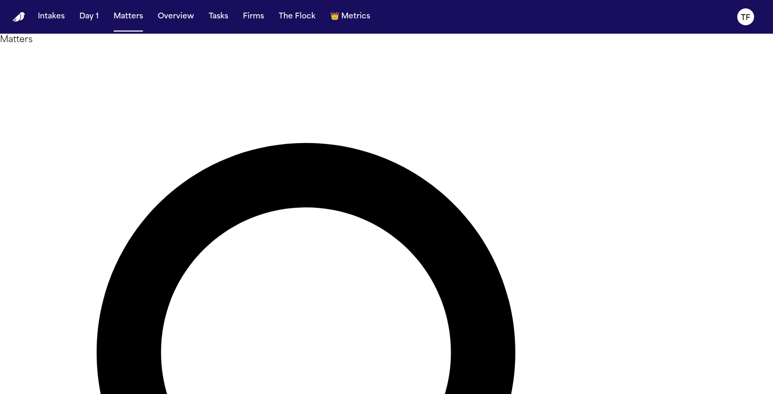
type input "**********"
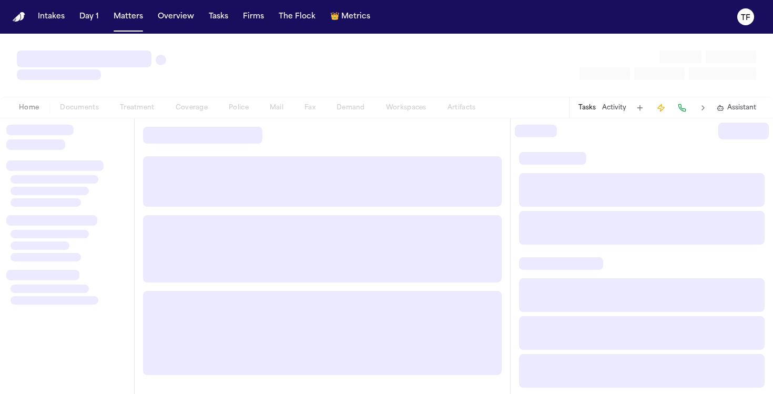
click at [70, 123] on div at bounding box center [67, 255] width 134 height 275
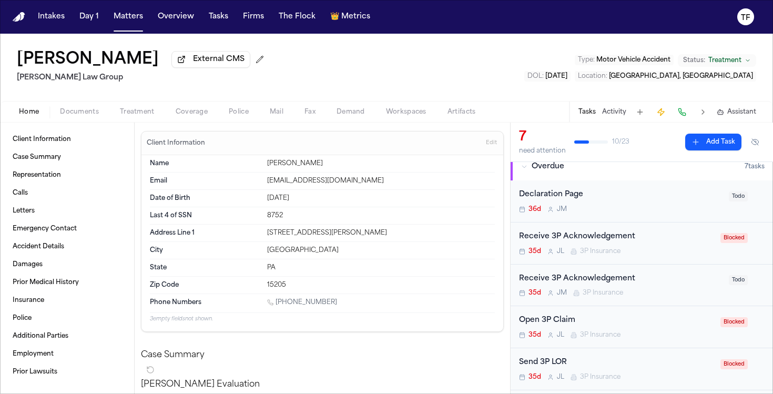
scroll to position [9, 0]
click at [605, 285] on div "Receive 3P Acknowledgement" at bounding box center [620, 279] width 203 height 12
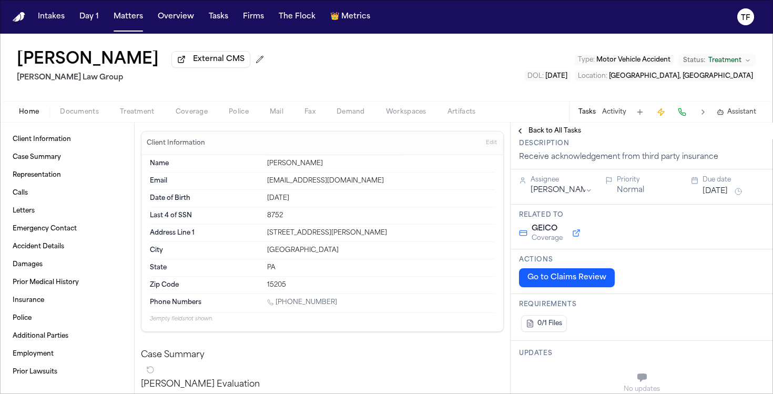
scroll to position [18, 0]
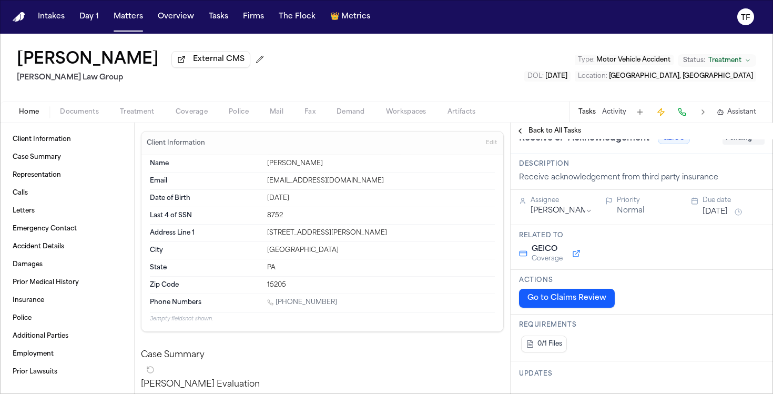
click at [529, 138] on div "Back to All Tasks" at bounding box center [641, 130] width 262 height 17
click at [515, 131] on button "Back to All Tasks" at bounding box center [548, 131] width 76 height 8
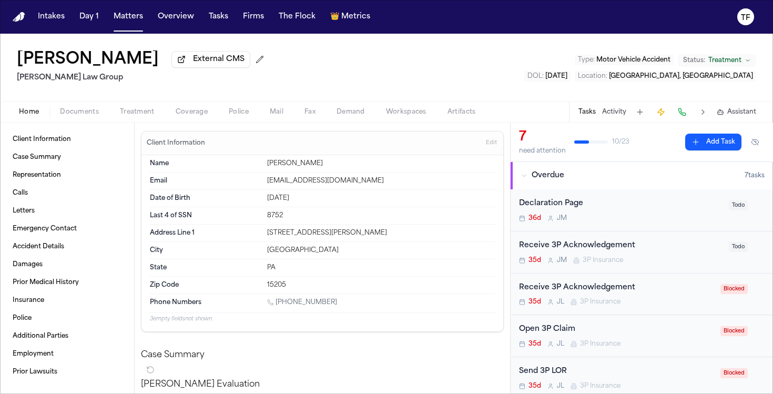
click at [564, 251] on div "Receive 3P Acknowledgement" at bounding box center [620, 246] width 203 height 12
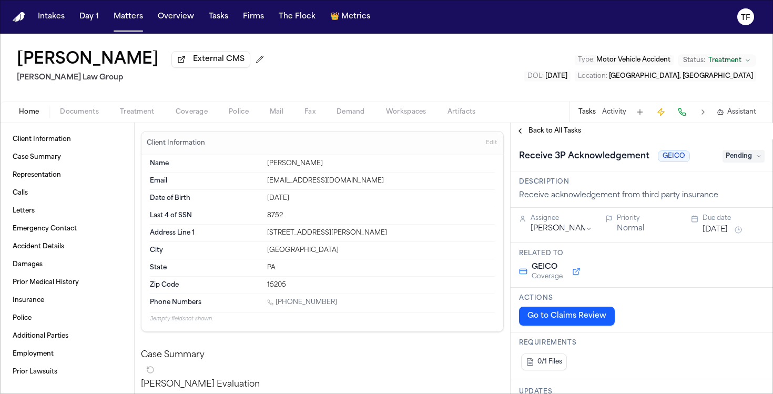
click at [584, 231] on html "Intakes Day 1 Matters Overview Tasks Firms The Flock 👑 Metrics TF [PERSON_NAME]…" at bounding box center [386, 197] width 773 height 394
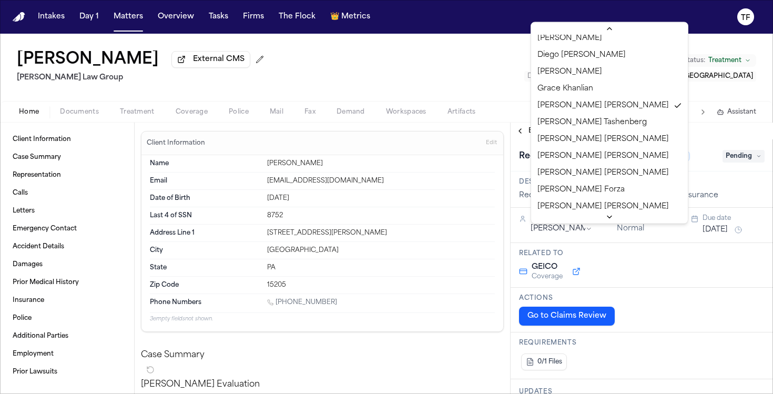
scroll to position [394, 0]
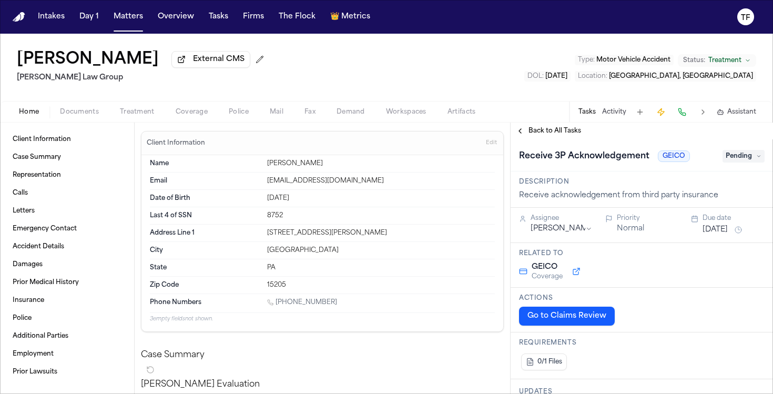
click at [519, 133] on button "Back to All Tasks" at bounding box center [548, 131] width 76 height 8
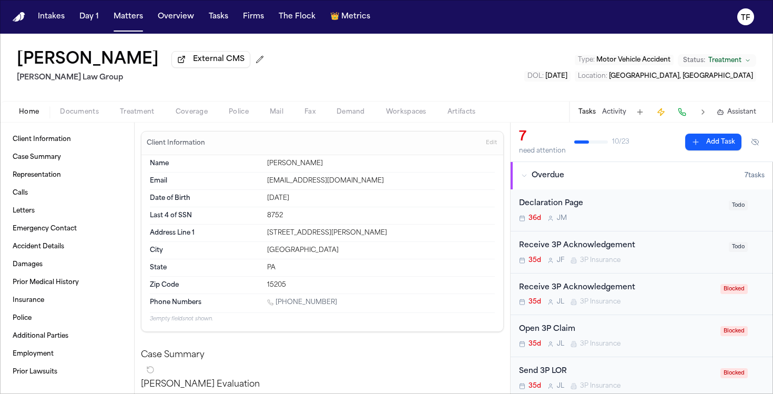
click at [594, 290] on div "Receive 3P Acknowledgement" at bounding box center [616, 288] width 195 height 12
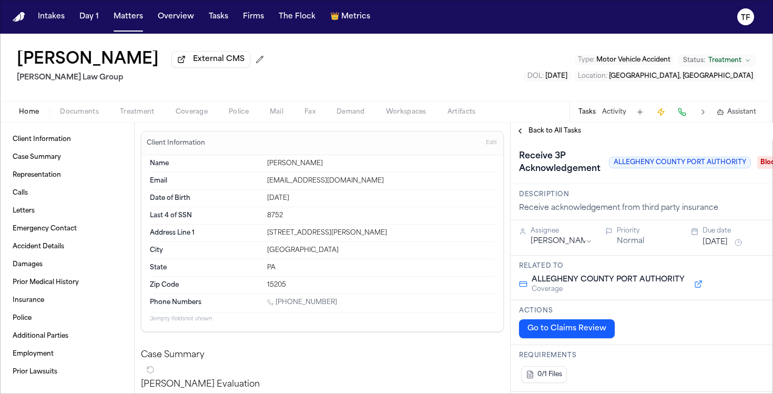
click at [584, 243] on html "Intakes Day 1 Matters Overview Tasks Firms The Flock 👑 Metrics TF [PERSON_NAME]…" at bounding box center [386, 197] width 773 height 394
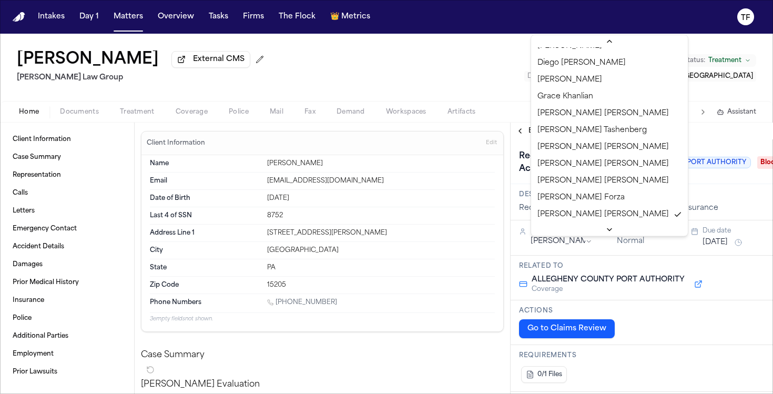
scroll to position [398, 0]
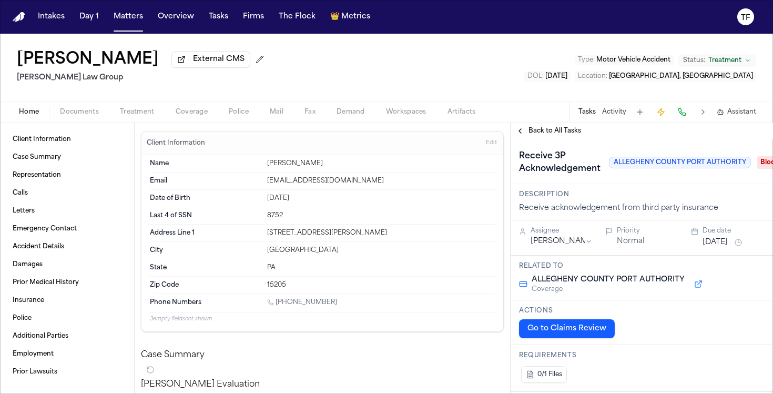
click at [522, 134] on button "Back to All Tasks" at bounding box center [548, 131] width 76 height 8
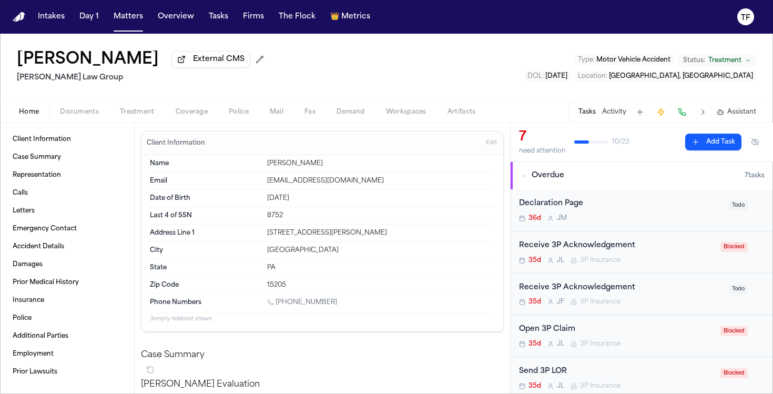
click at [585, 251] on div "Receive 3P Acknowledgement" at bounding box center [616, 246] width 195 height 12
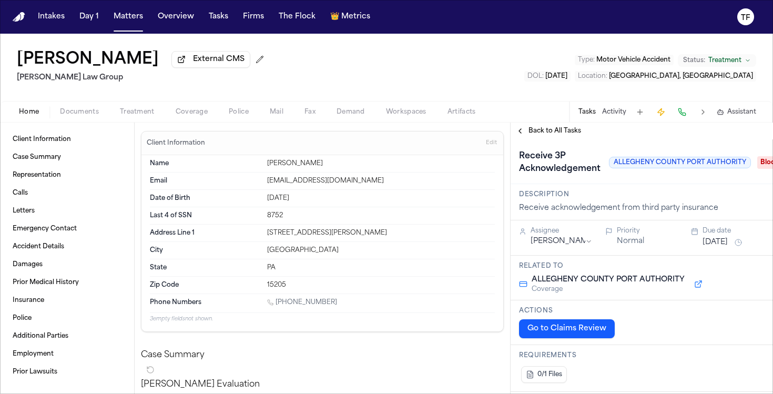
click at [580, 245] on html "Intakes Day 1 Matters Overview Tasks Firms The Flock 👑 Metrics TF [PERSON_NAME]…" at bounding box center [386, 197] width 773 height 394
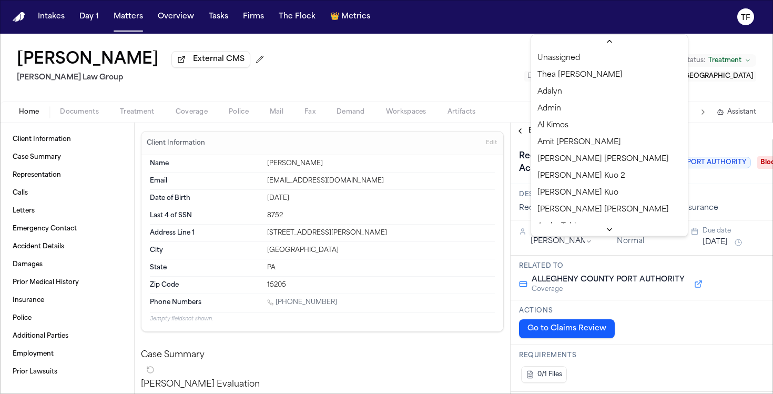
scroll to position [382, 0]
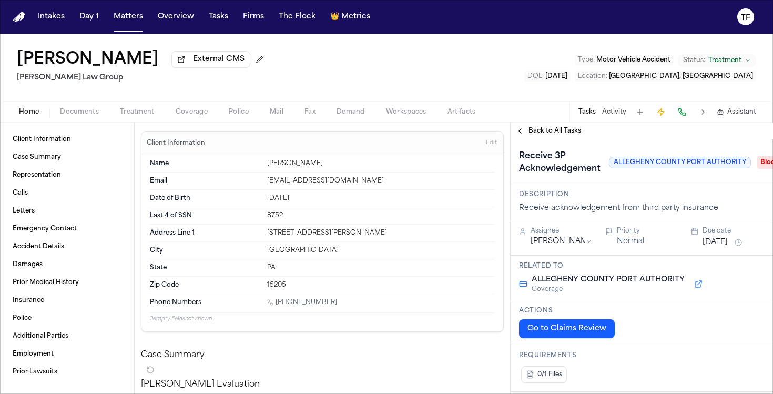
click at [517, 127] on div "Back to All Tasks" at bounding box center [641, 130] width 262 height 17
click at [519, 131] on button "Back to All Tasks" at bounding box center [548, 131] width 76 height 8
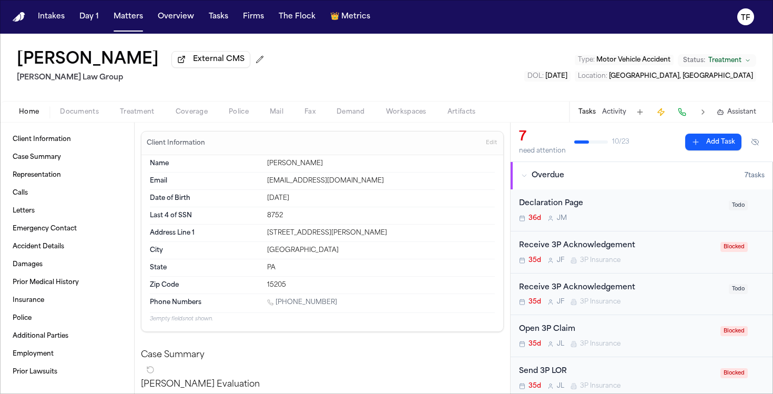
click at [704, 264] on div "35d [PERSON_NAME] 3P Insurance" at bounding box center [616, 260] width 195 height 8
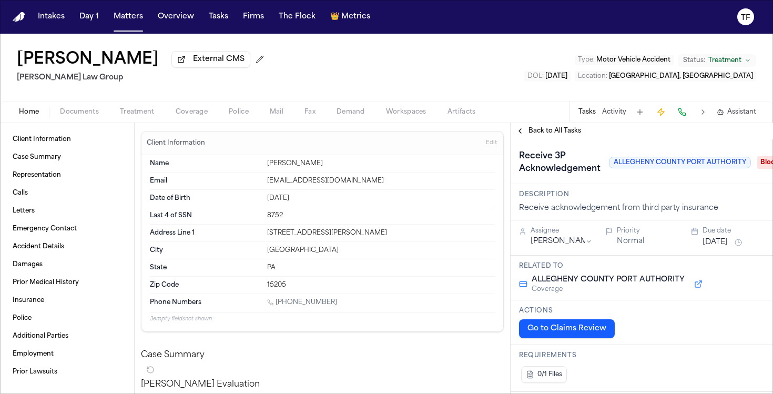
scroll to position [0, 32]
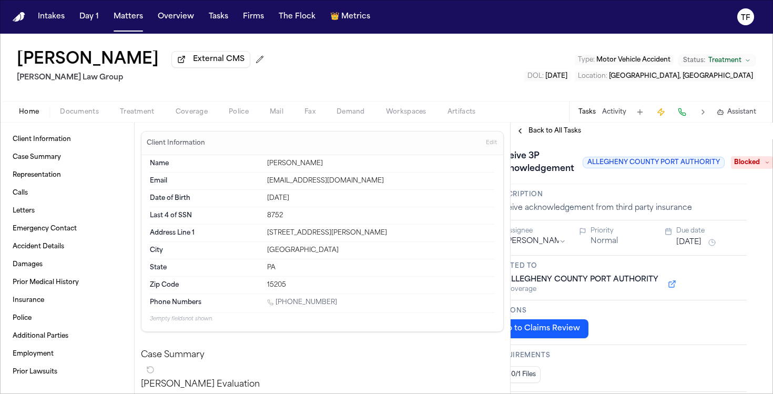
click at [746, 168] on span "Blocked" at bounding box center [752, 162] width 42 height 13
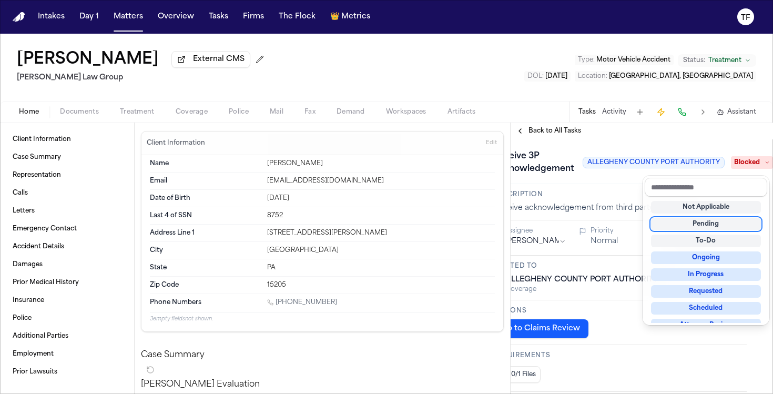
click at [723, 229] on div "Pending" at bounding box center [706, 224] width 110 height 13
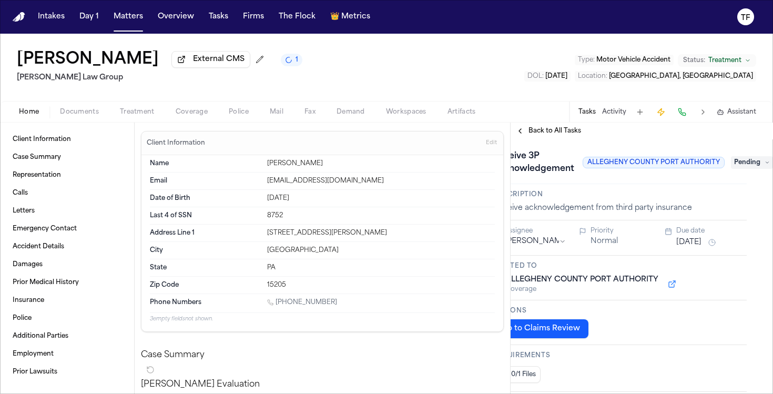
scroll to position [0, 0]
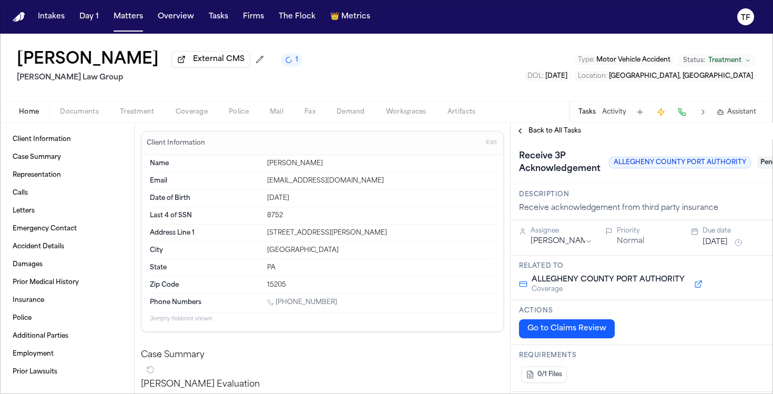
click at [521, 135] on button "Back to All Tasks" at bounding box center [548, 131] width 76 height 8
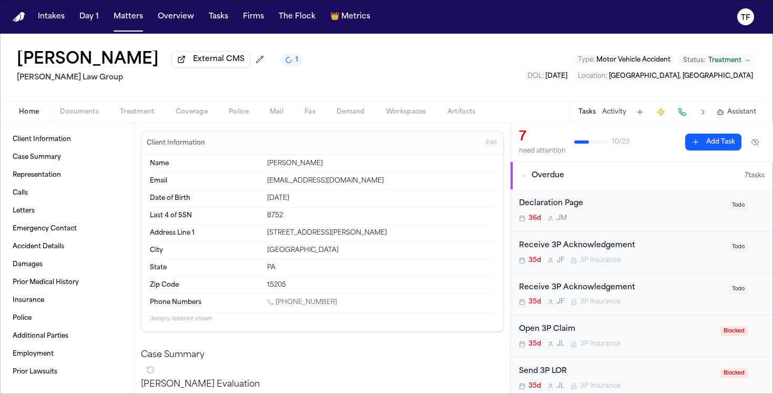
click at [87, 116] on span "Documents" at bounding box center [79, 112] width 39 height 8
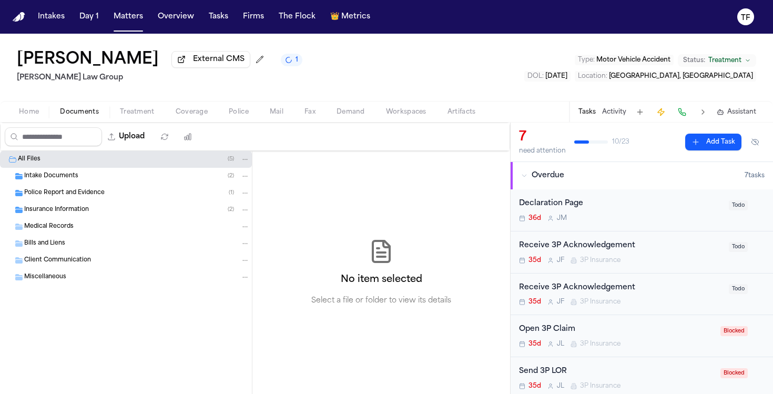
click at [61, 222] on div "Medical Records" at bounding box center [126, 226] width 252 height 17
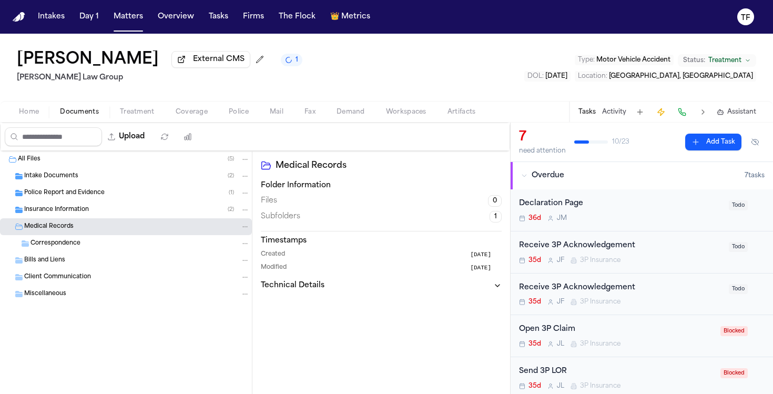
click at [61, 218] on div "Insurance Information ( 2 )" at bounding box center [126, 209] width 252 height 17
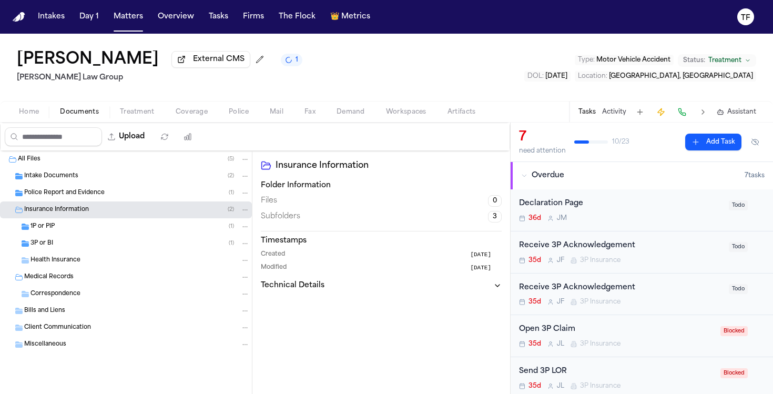
click at [58, 231] on div "1P or PIP ( 1 )" at bounding box center [139, 226] width 219 height 9
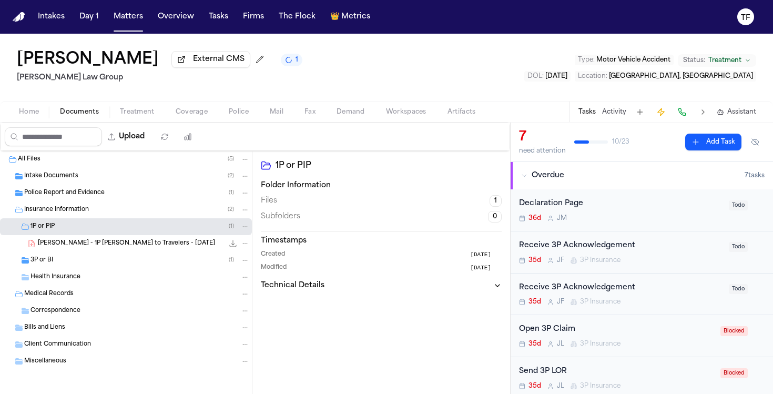
click at [60, 265] on div "3P or BI ( 1 )" at bounding box center [139, 259] width 219 height 9
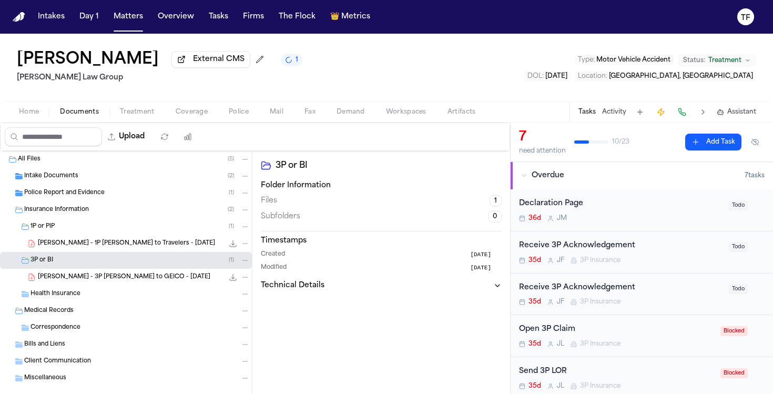
click at [68, 280] on span "[PERSON_NAME] - 3P [PERSON_NAME] to GEICO - [DATE]" at bounding box center [124, 277] width 172 height 9
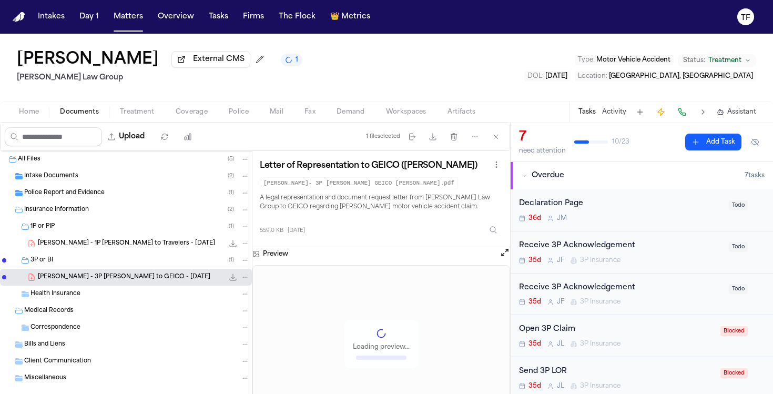
click at [77, 241] on span "[PERSON_NAME] - 1P [PERSON_NAME] to Travelers - [DATE]" at bounding box center [126, 243] width 177 height 9
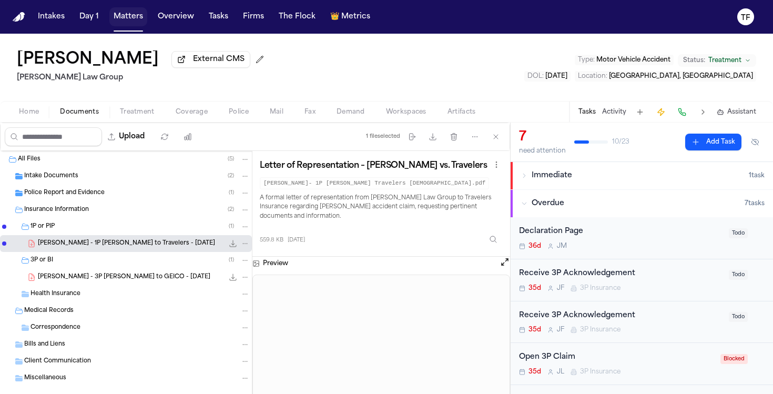
click at [131, 24] on button "Matters" at bounding box center [128, 16] width 38 height 19
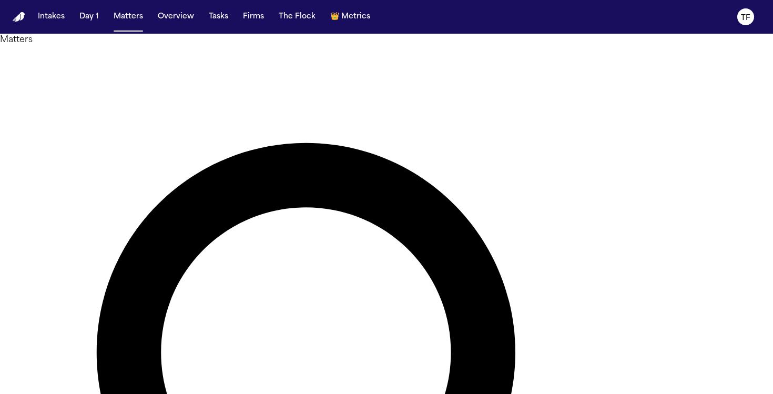
type input "*****"
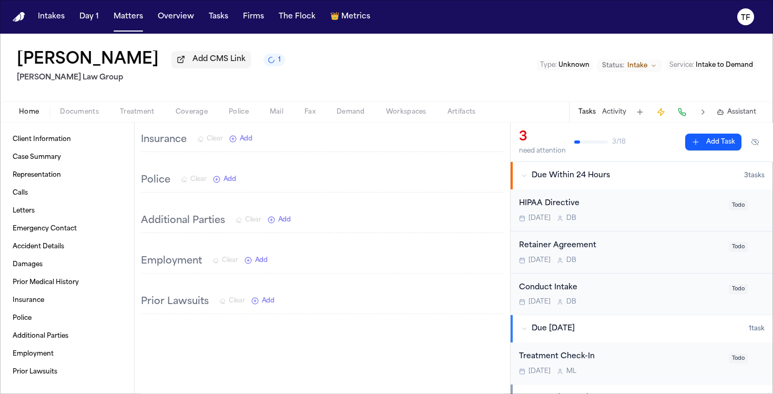
scroll to position [866, 0]
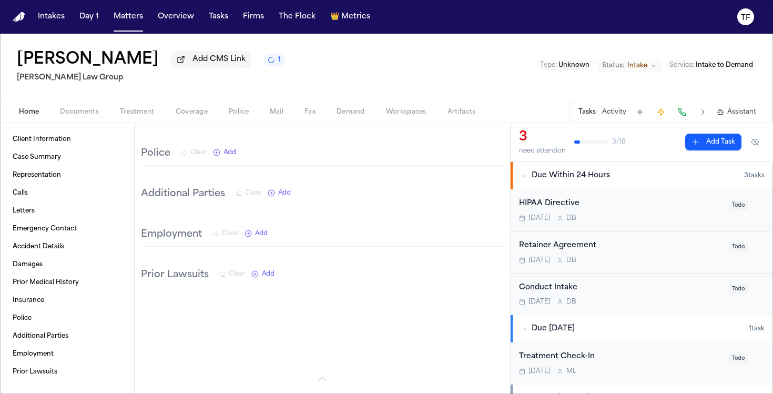
click at [94, 109] on span "Documents" at bounding box center [79, 112] width 39 height 8
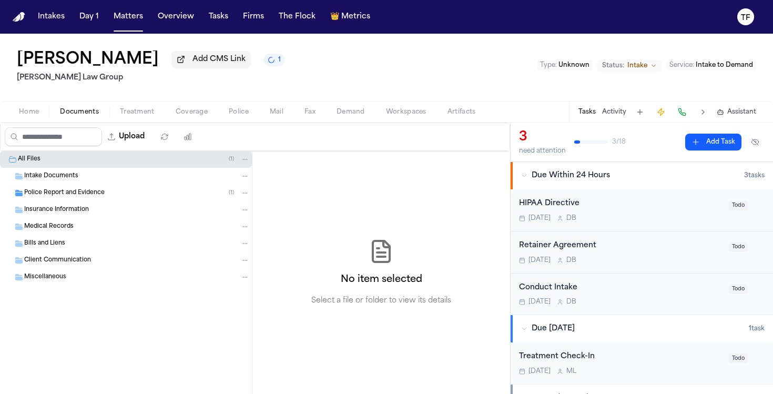
click at [35, 193] on span "Police Report and Evidence" at bounding box center [64, 193] width 80 height 9
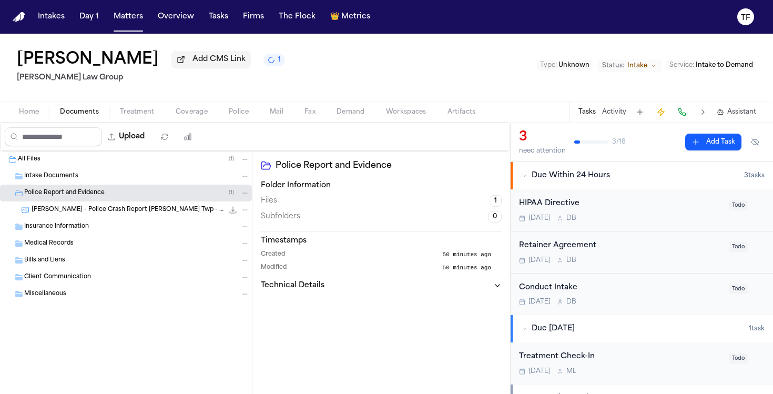
click at [65, 211] on span "[PERSON_NAME] - Police Crash Report [PERSON_NAME] Twp - [DATE]" at bounding box center [128, 210] width 192 height 9
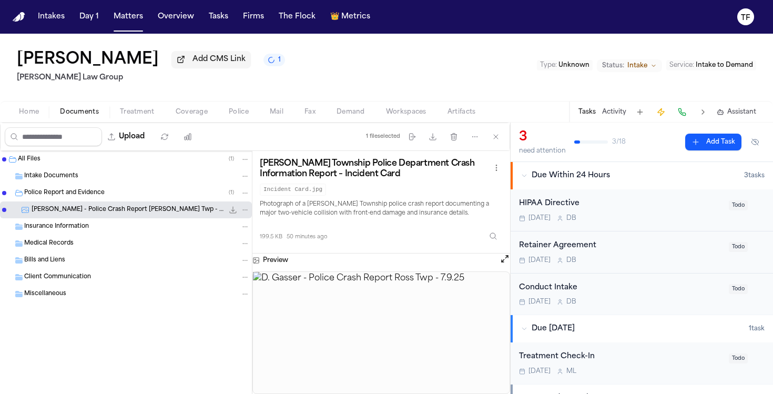
click at [500, 264] on button "Open preview" at bounding box center [504, 258] width 11 height 11
click at [29, 116] on span "Home" at bounding box center [29, 112] width 20 height 8
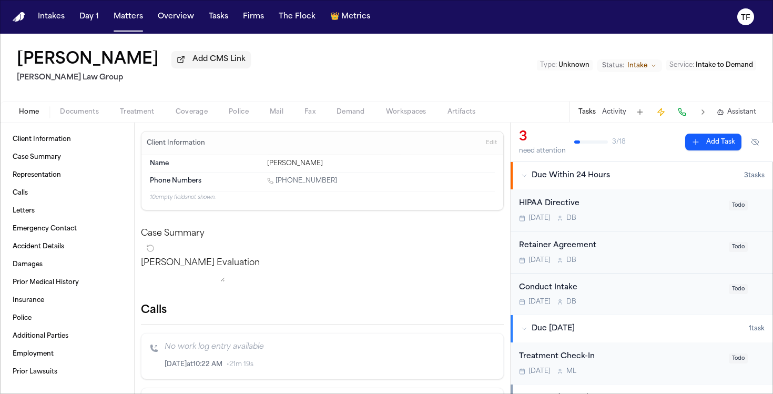
click at [128, 28] on nav "Intakes Day 1 Matters Overview Tasks Firms The Flock 👑 Metrics TF" at bounding box center [386, 17] width 773 height 34
click at [126, 21] on button "Matters" at bounding box center [128, 16] width 38 height 19
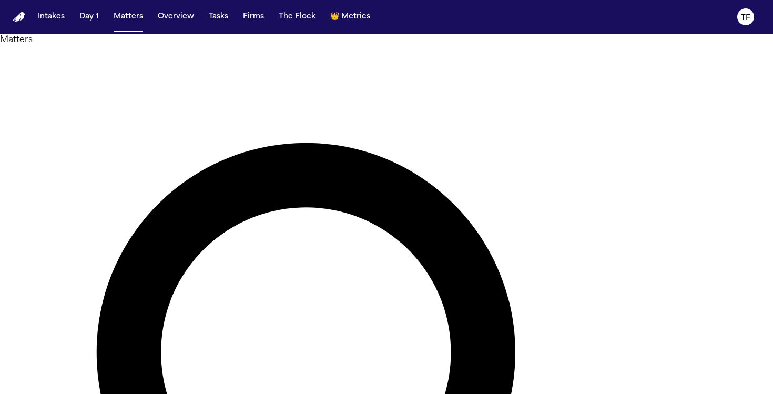
type input "**********"
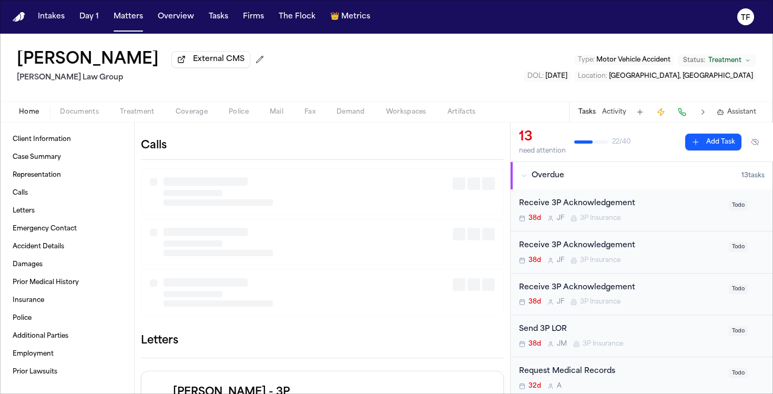
scroll to position [181, 0]
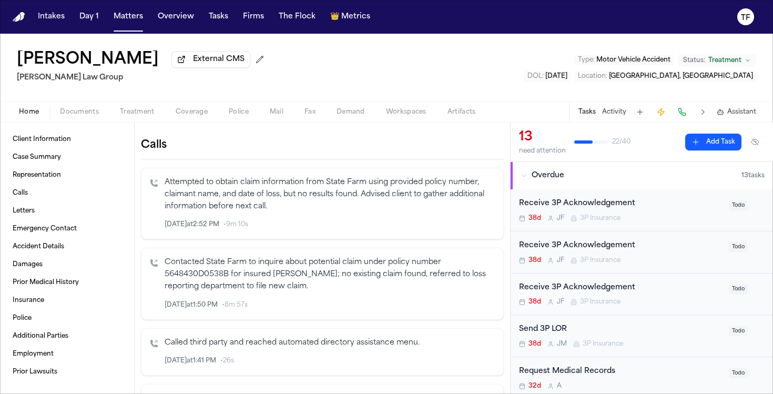
click at [141, 115] on span "Treatment" at bounding box center [137, 112] width 35 height 8
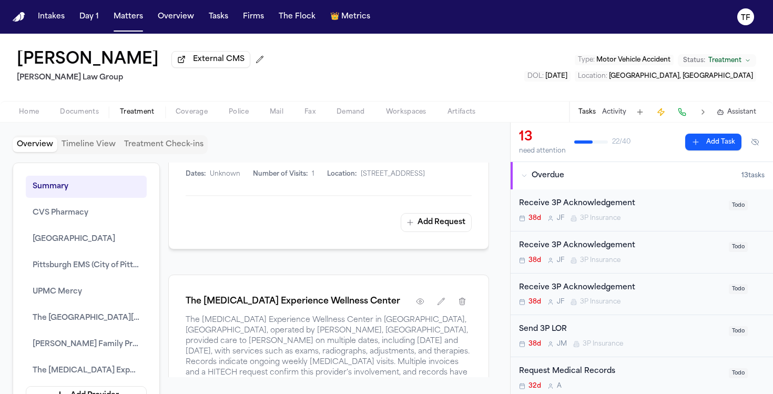
scroll to position [2200, 0]
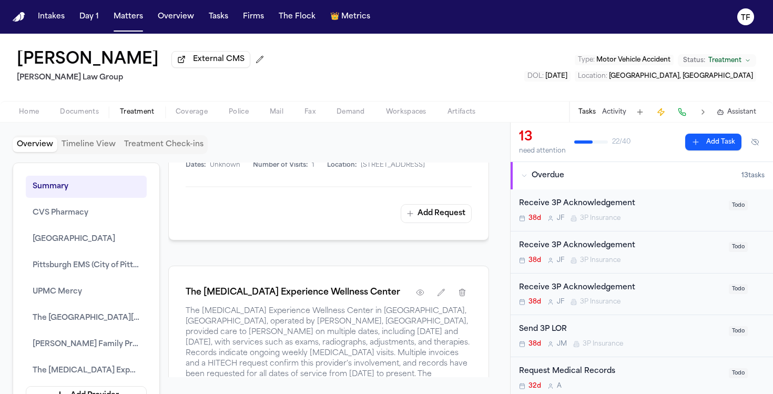
click at [437, 50] on icon "button" at bounding box center [441, 46] width 8 height 8
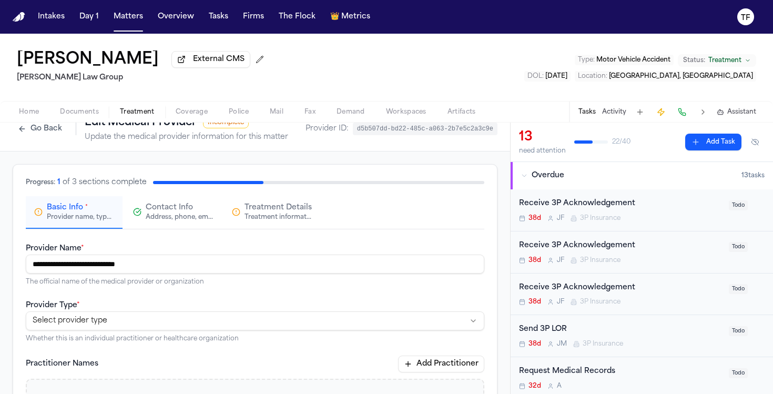
scroll to position [17, 0]
click at [264, 214] on div "Treatment information, practitioners, and dates" at bounding box center [277, 216] width 67 height 8
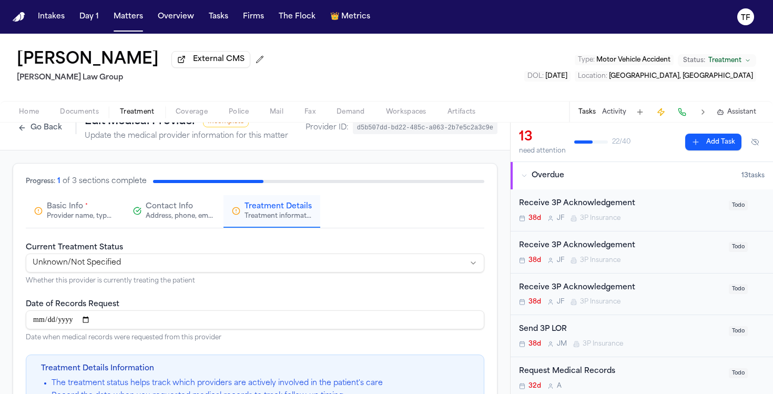
click at [213, 272] on html "**********" at bounding box center [386, 197] width 773 height 394
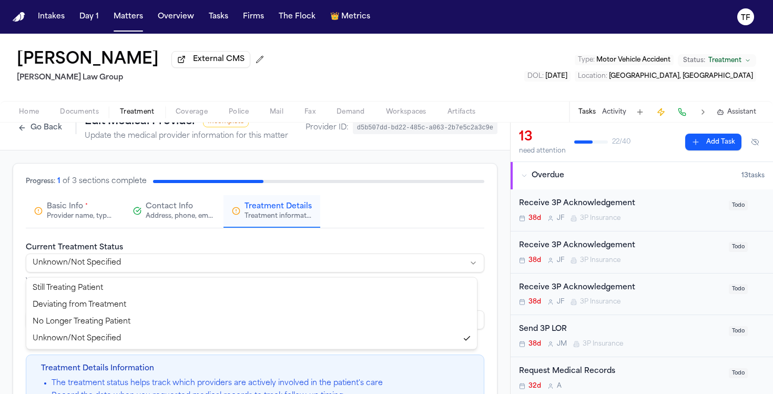
select select "*********"
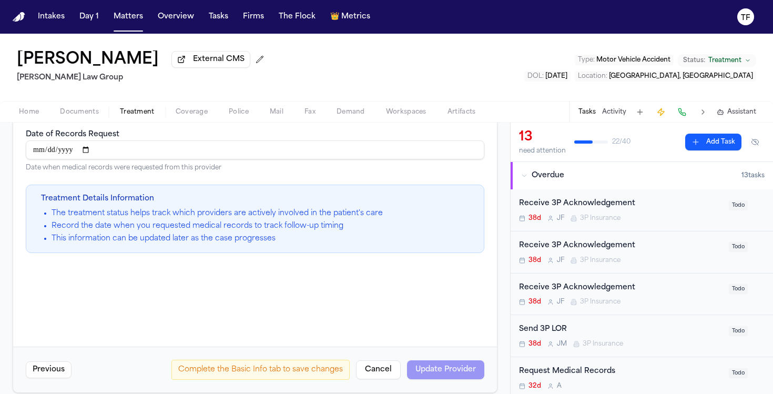
scroll to position [187, 0]
click at [457, 373] on div "Complete the Basic Info tab to save changes Cancel Update Provider" at bounding box center [327, 370] width 313 height 20
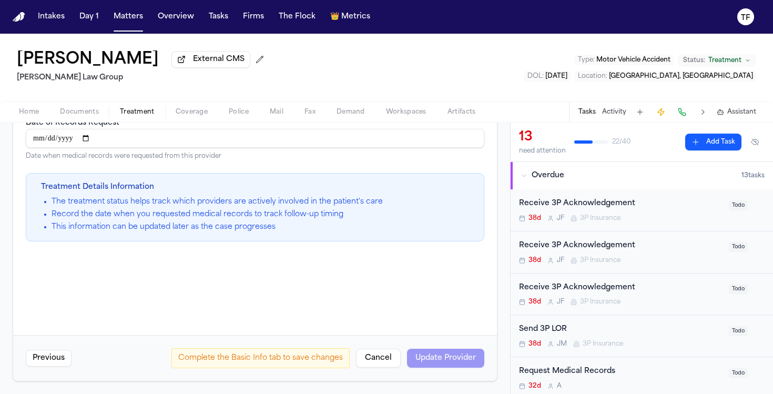
scroll to position [0, 0]
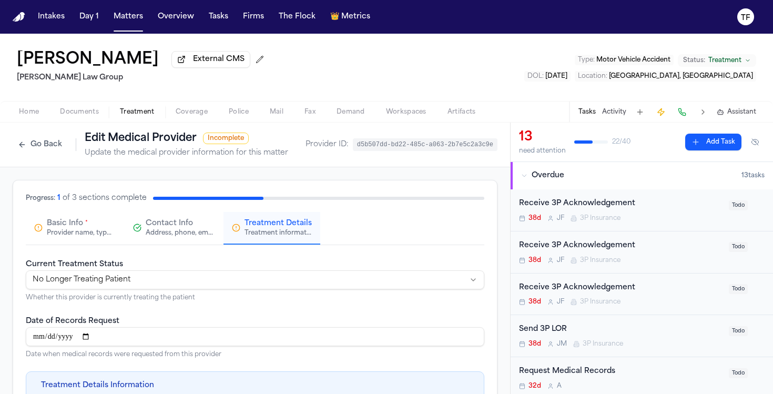
click at [170, 237] on div "Address, phone, email, and other contact details" at bounding box center [179, 233] width 67 height 8
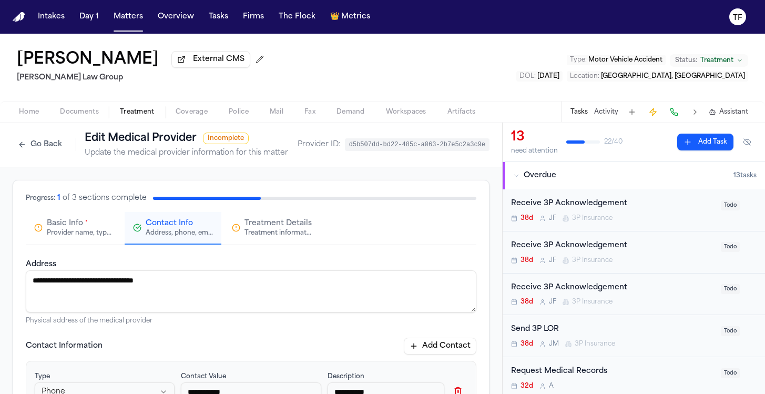
click at [103, 237] on div "Provider name, type, and general information" at bounding box center [80, 233] width 67 height 8
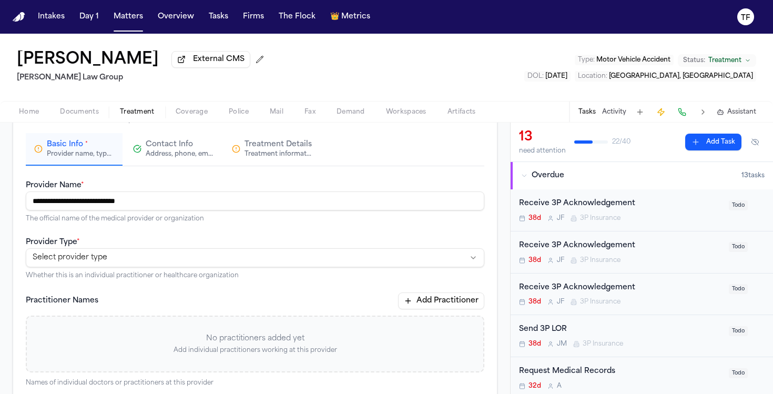
scroll to position [81, 0]
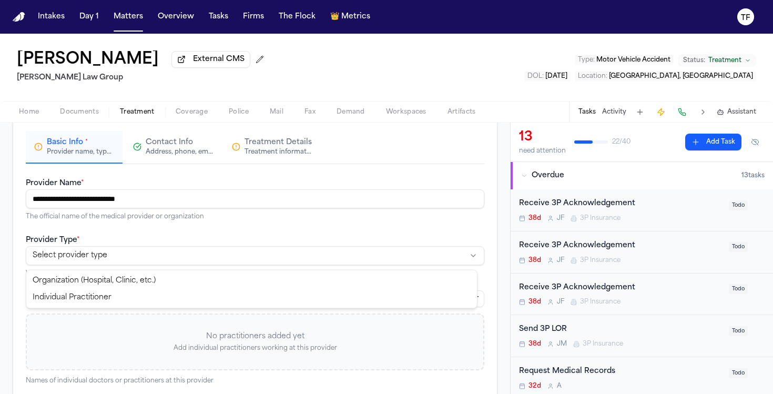
click at [148, 264] on html "**********" at bounding box center [386, 197] width 773 height 394
select select "**********"
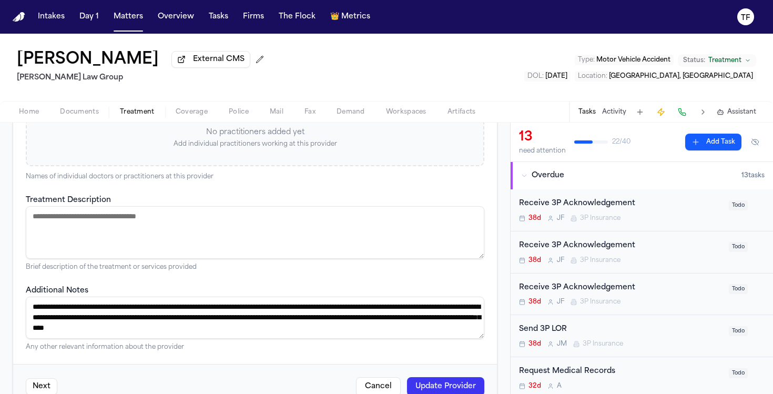
scroll to position [315, 0]
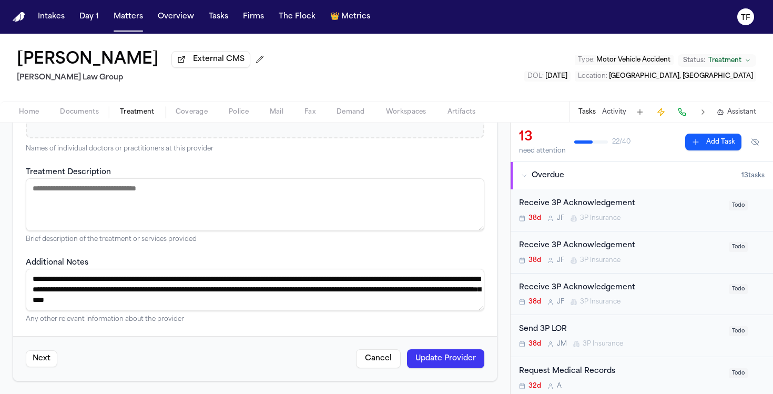
click at [458, 357] on button "Update Provider" at bounding box center [445, 358] width 77 height 19
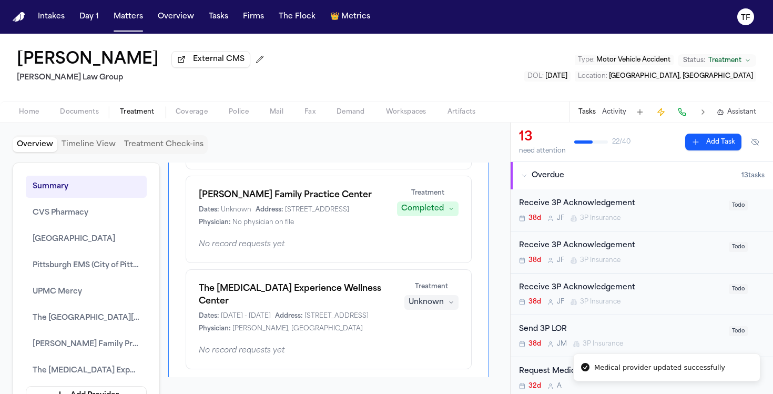
scroll to position [574, 0]
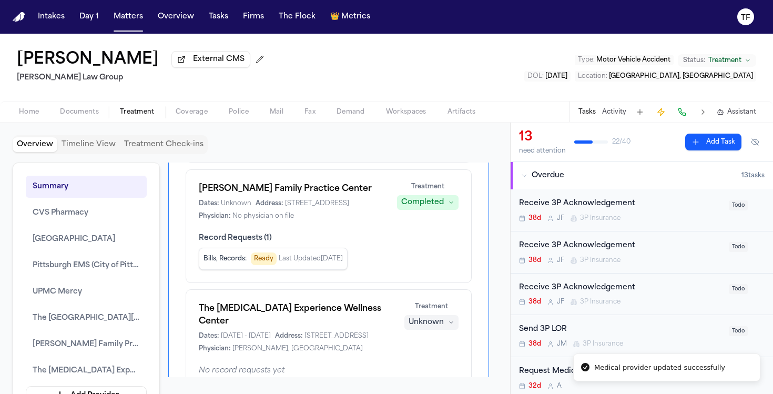
click at [694, 148] on button "Add Task" at bounding box center [713, 141] width 56 height 17
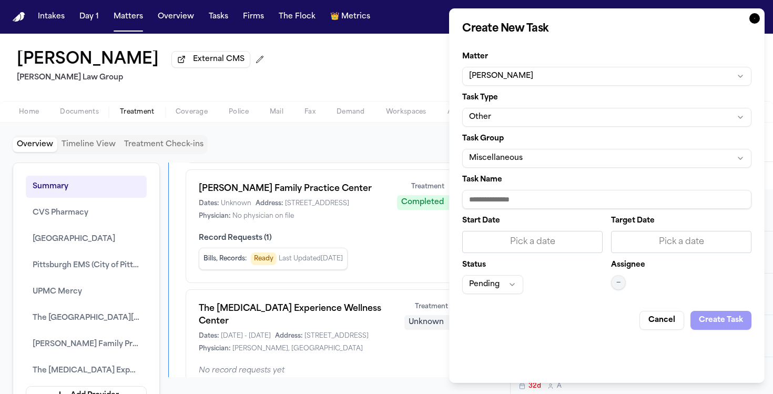
click at [552, 120] on button "Other" at bounding box center [606, 117] width 289 height 19
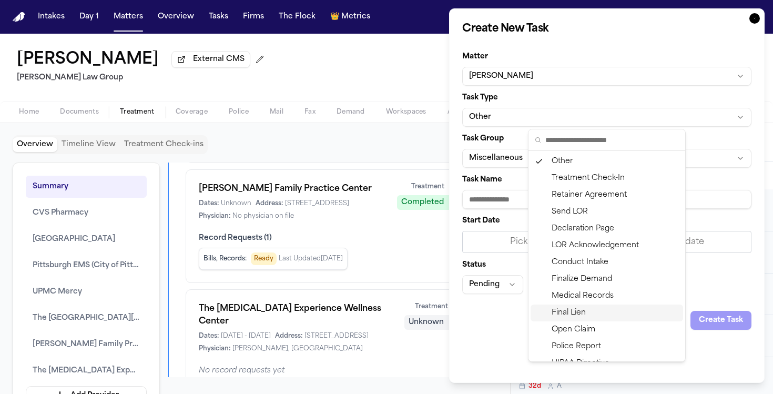
click at [597, 302] on div "Medical Records" at bounding box center [606, 295] width 152 height 17
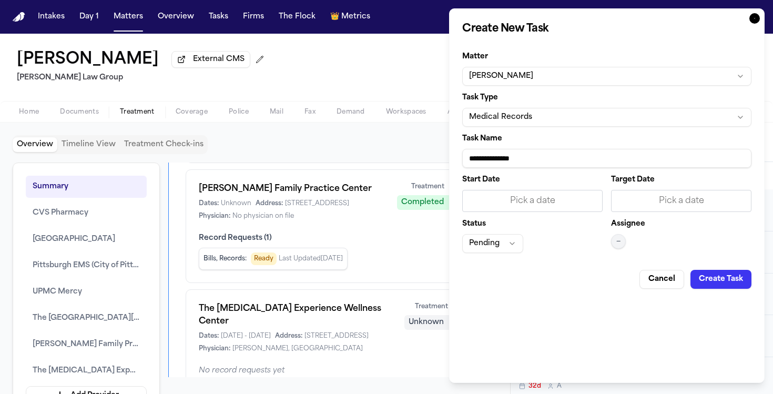
click at [520, 204] on div "Pick a date" at bounding box center [532, 200] width 127 height 13
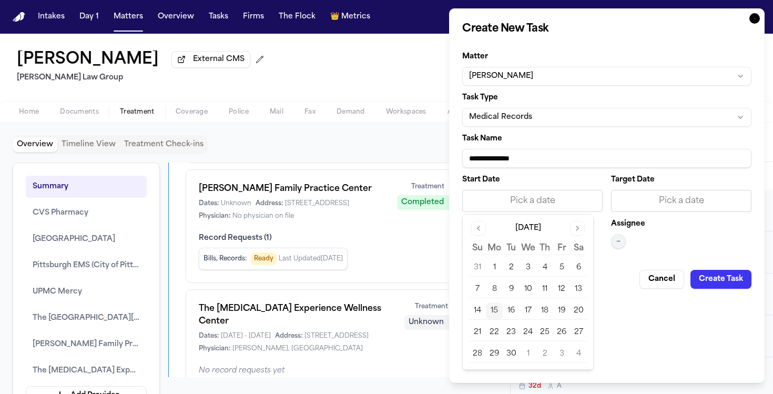
click at [498, 311] on button "15" at bounding box center [494, 310] width 17 height 17
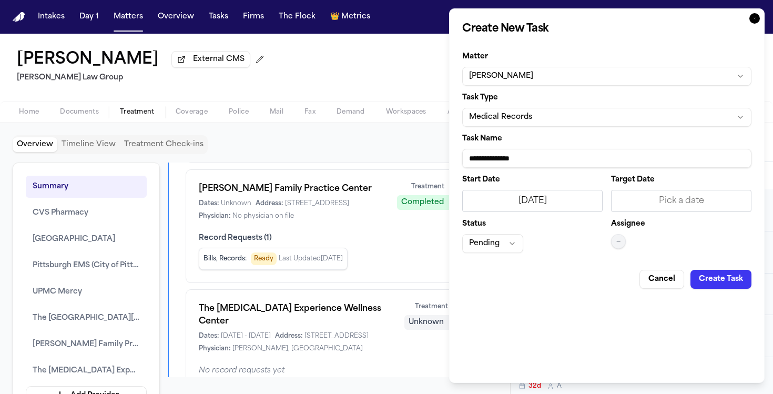
click at [532, 163] on input "**********" at bounding box center [606, 158] width 289 height 19
type input "**********"
click at [618, 238] on span "—" at bounding box center [618, 241] width 4 height 8
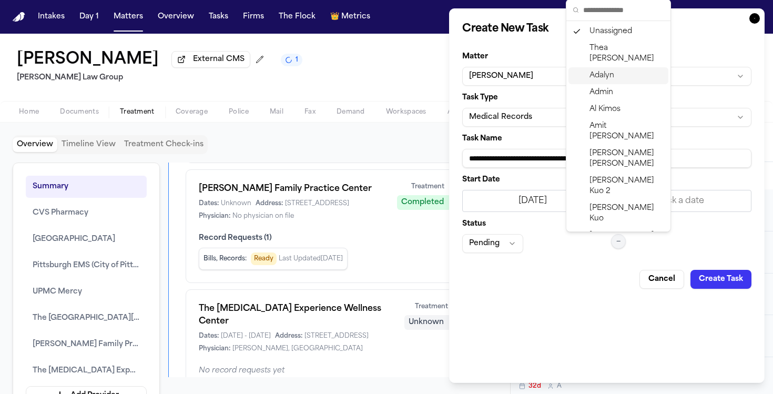
click at [606, 70] on span "Adalyn" at bounding box center [601, 75] width 25 height 11
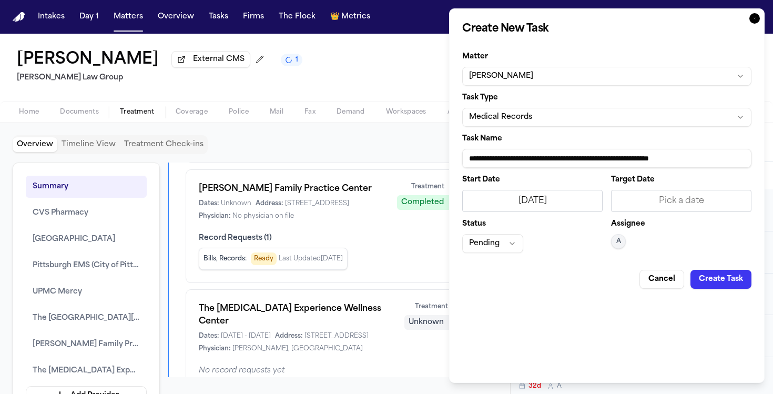
click at [727, 286] on button "Create Task" at bounding box center [720, 279] width 61 height 19
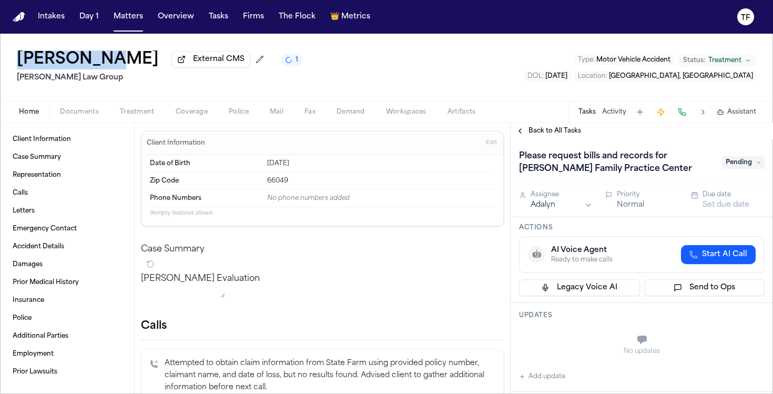
drag, startPoint x: 114, startPoint y: 62, endPoint x: 17, endPoint y: 55, distance: 97.5
click at [17, 55] on div "[PERSON_NAME] External CMS 1" at bounding box center [159, 59] width 285 height 19
copy h1 "[PERSON_NAME]"
click at [127, 23] on button "Matters" at bounding box center [128, 16] width 38 height 19
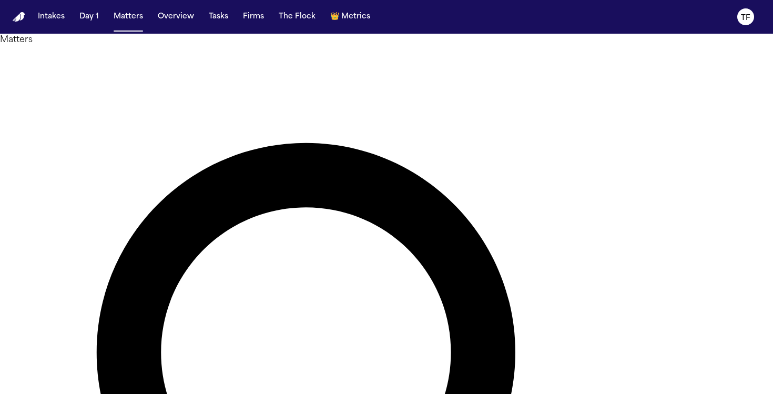
type input "**********"
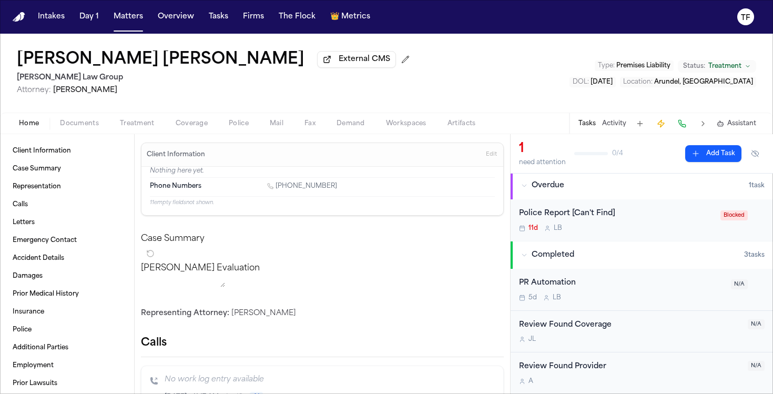
scroll to position [4, 0]
click at [615, 231] on div "11d L B" at bounding box center [616, 228] width 195 height 8
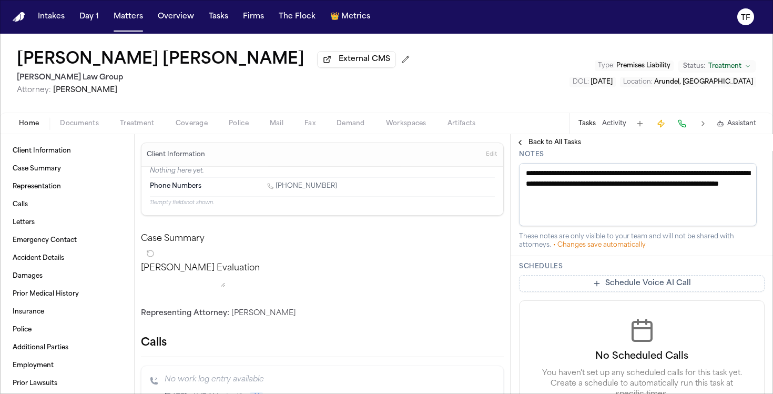
scroll to position [430, 0]
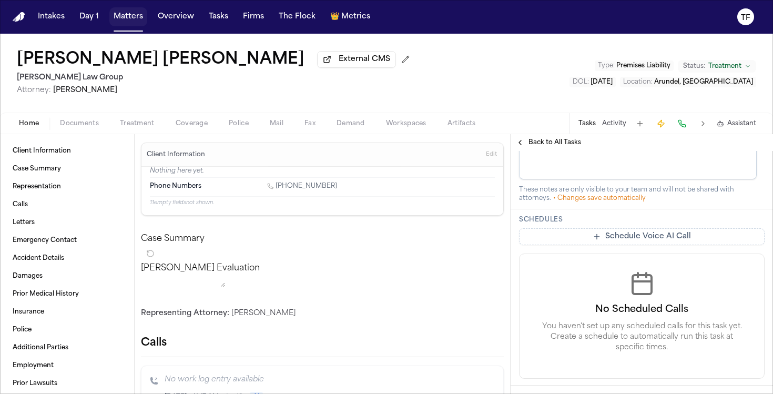
click at [116, 12] on button "Matters" at bounding box center [128, 16] width 38 height 19
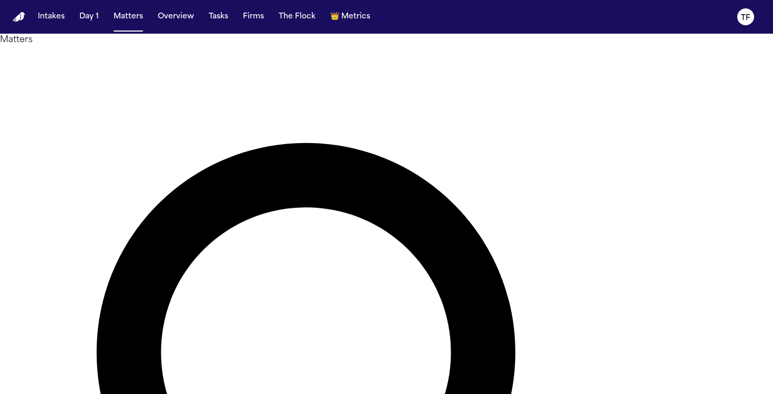
type input "**********"
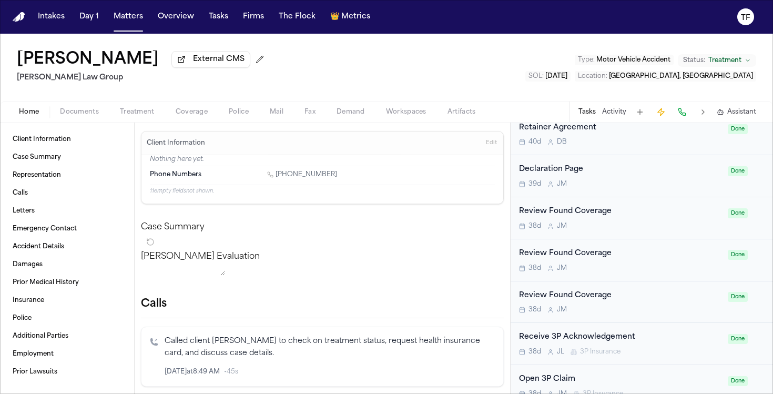
scroll to position [418, 0]
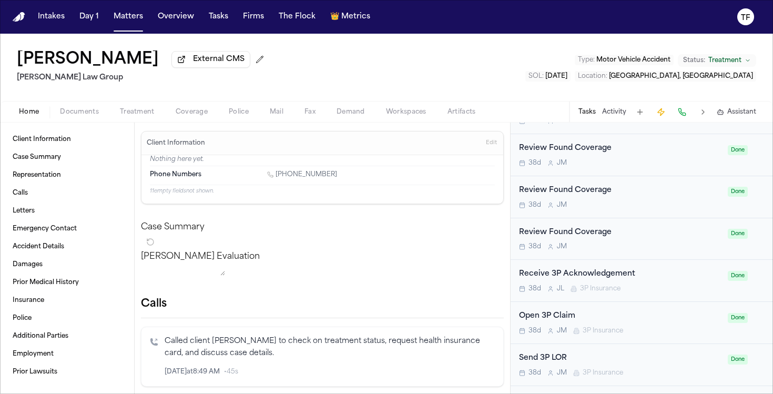
click at [611, 116] on button "Activity" at bounding box center [614, 112] width 24 height 8
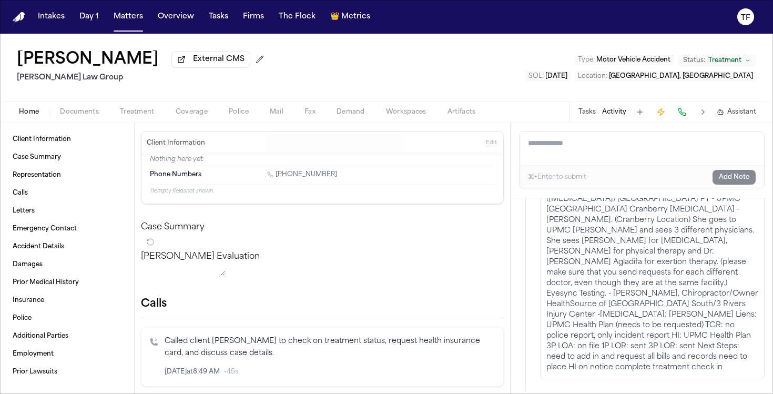
scroll to position [146, 0]
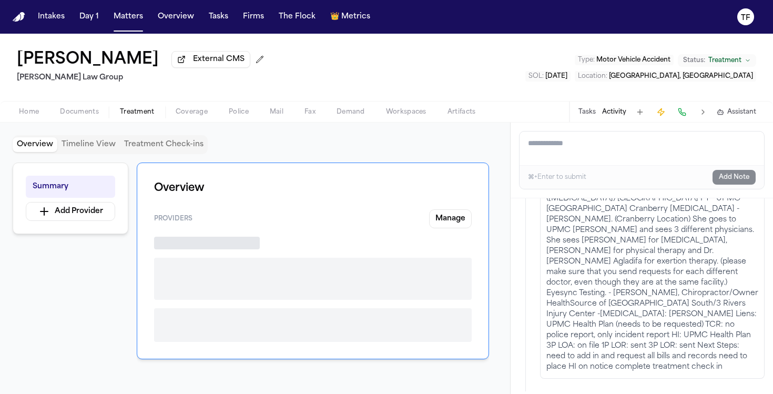
click at [112, 116] on button "Treatment" at bounding box center [137, 112] width 56 height 13
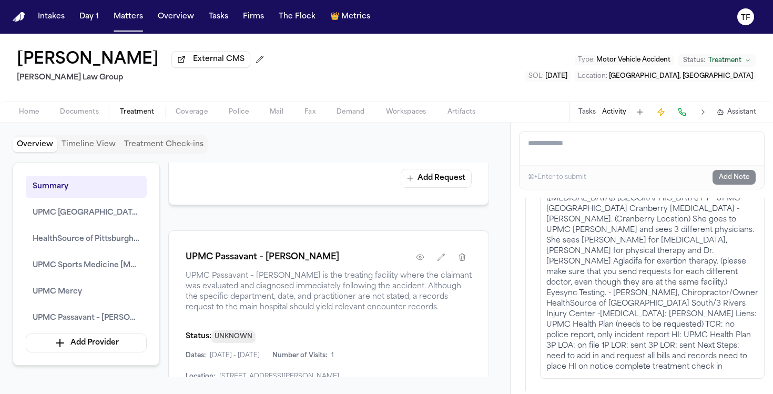
scroll to position [2120, 0]
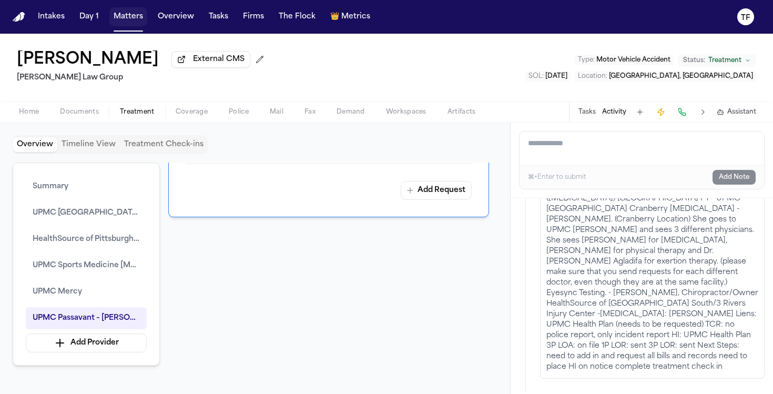
click at [131, 17] on button "Matters" at bounding box center [128, 16] width 38 height 19
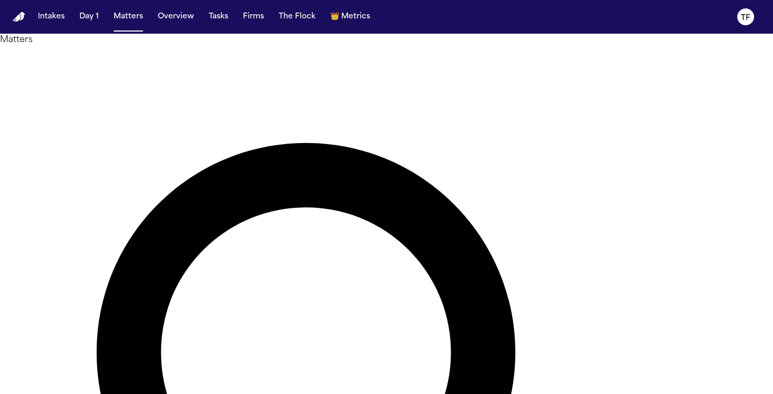
type input "**********"
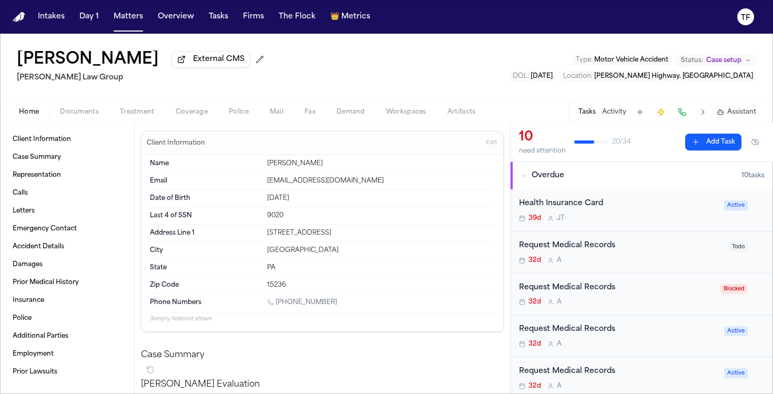
click at [610, 114] on button "Activity" at bounding box center [614, 112] width 24 height 8
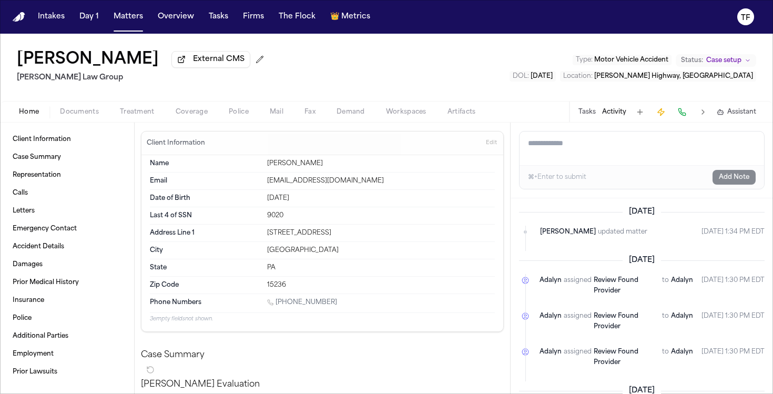
paste textarea "**********"
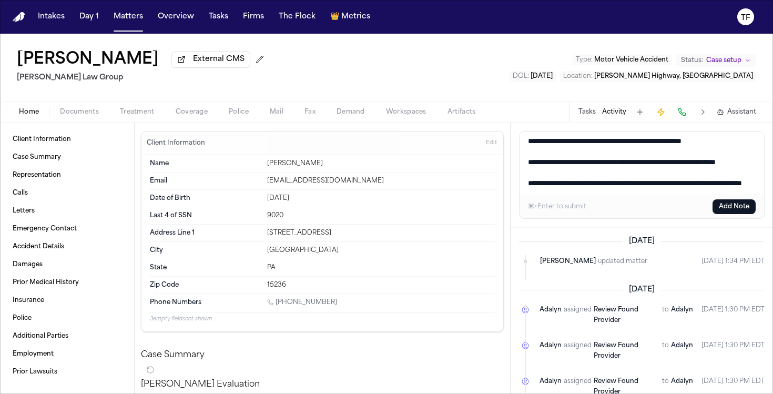
type textarea "**********"
click at [729, 211] on button "Add Note" at bounding box center [733, 206] width 43 height 15
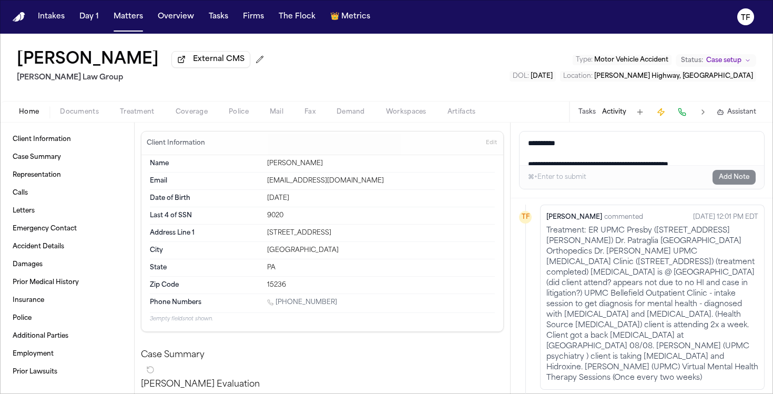
scroll to position [22, 0]
click at [121, 116] on span "Treatment" at bounding box center [137, 112] width 35 height 8
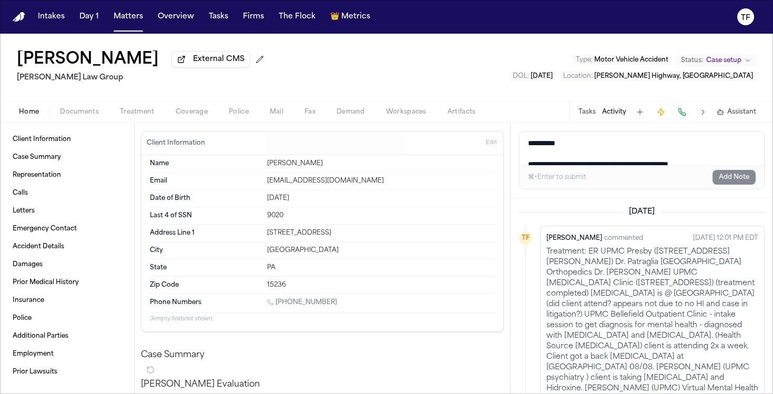
click at [35, 116] on span "Home" at bounding box center [29, 112] width 20 height 8
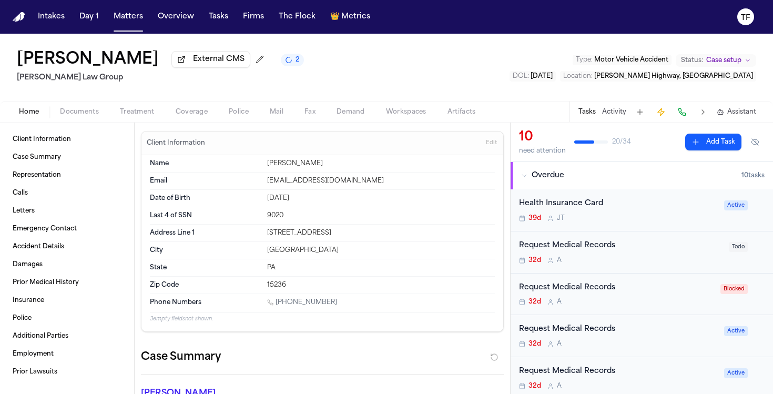
click at [128, 110] on span "Treatment" at bounding box center [137, 112] width 35 height 8
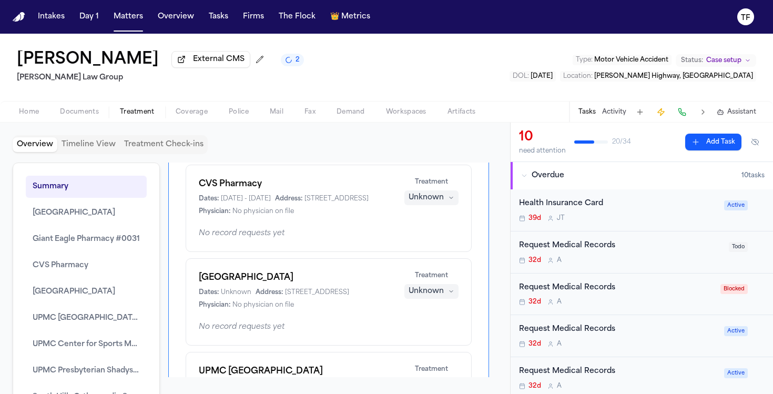
scroll to position [358, 0]
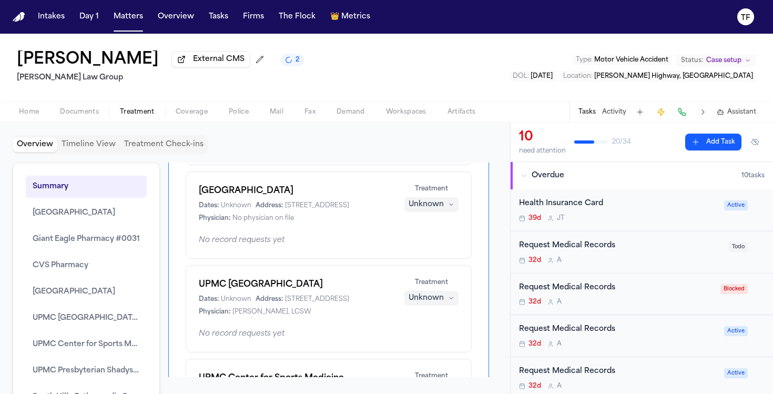
click at [736, 65] on span "Case setup" at bounding box center [723, 60] width 35 height 8
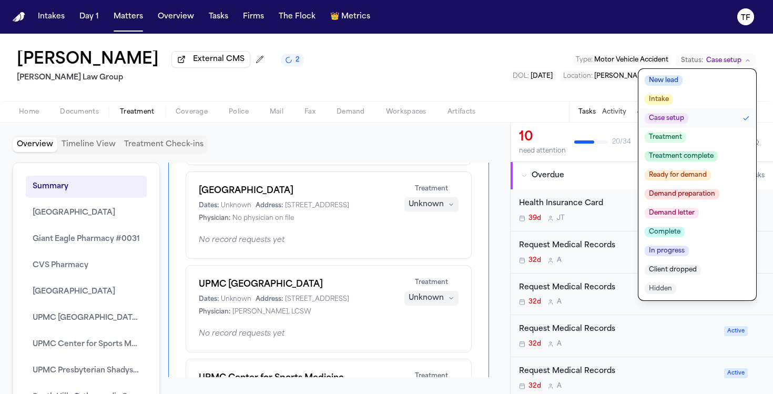
click at [672, 137] on span "Treatment" at bounding box center [665, 137] width 42 height 11
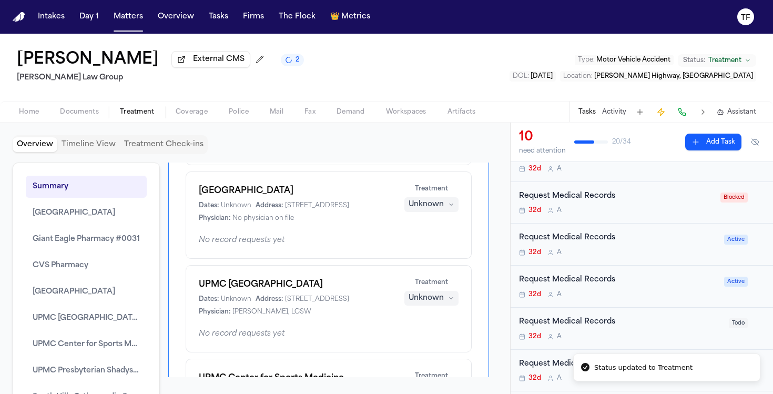
scroll to position [0, 0]
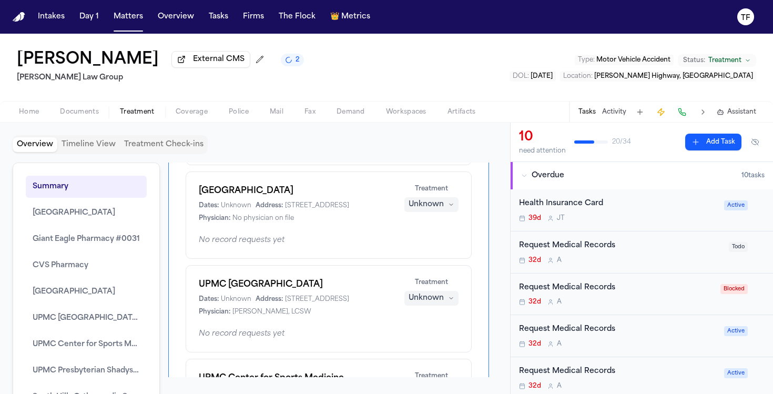
click at [568, 212] on div "Health Insurance Card 39d J T" at bounding box center [618, 210] width 199 height 25
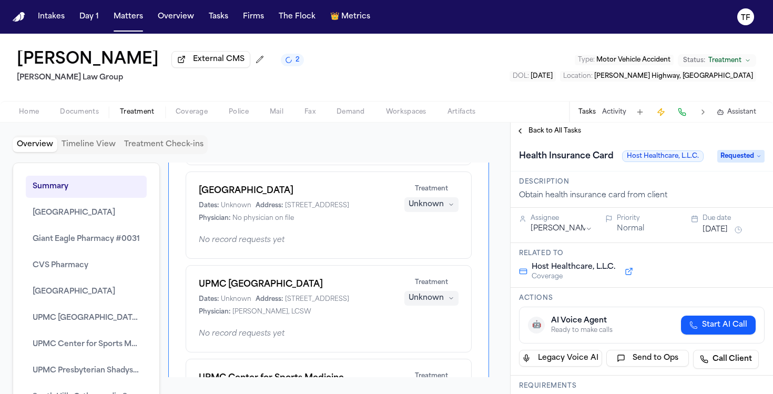
click at [546, 139] on div "Back to All Tasks" at bounding box center [641, 130] width 262 height 17
click at [545, 135] on span "Back to All Tasks" at bounding box center [554, 131] width 53 height 8
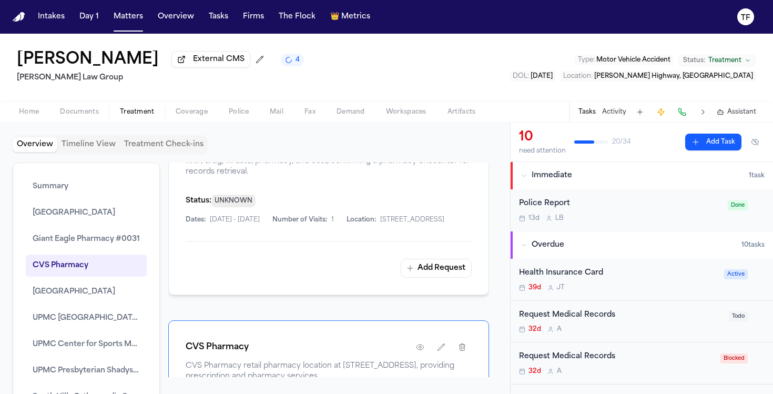
scroll to position [1200, 0]
